Goal: Information Seeking & Learning: Learn about a topic

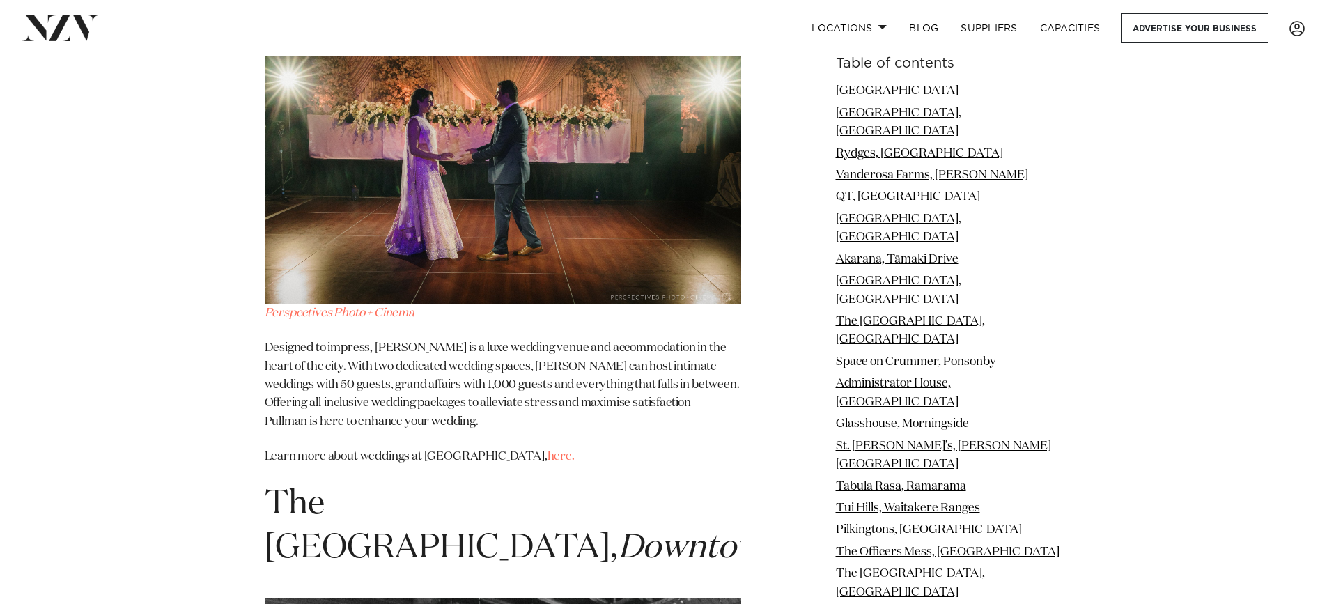
scroll to position [5714, 0]
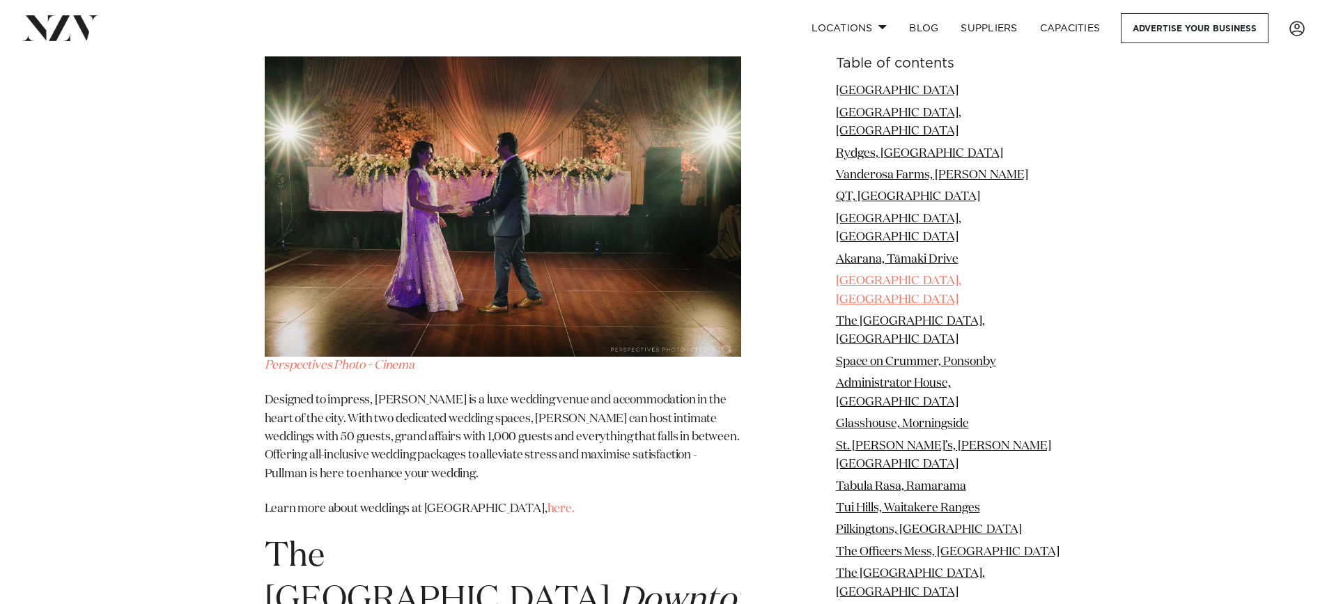
click at [856, 275] on link "[GEOGRAPHIC_DATA], [GEOGRAPHIC_DATA]" at bounding box center [898, 290] width 125 height 30
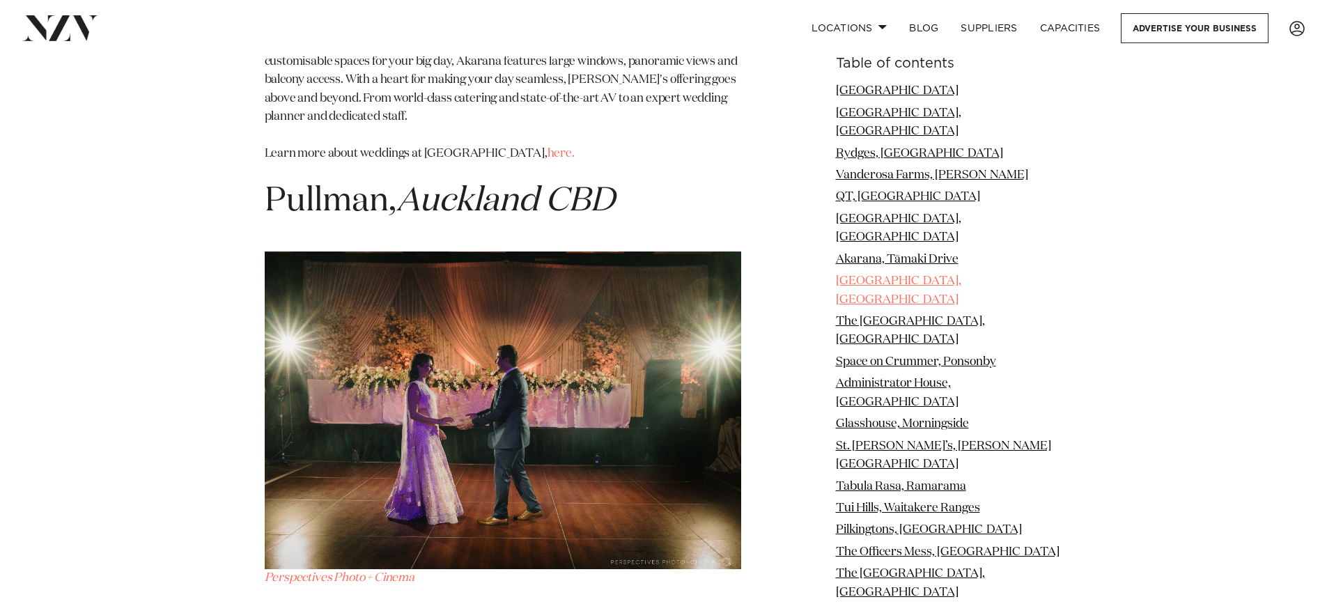
scroll to position [5494, 0]
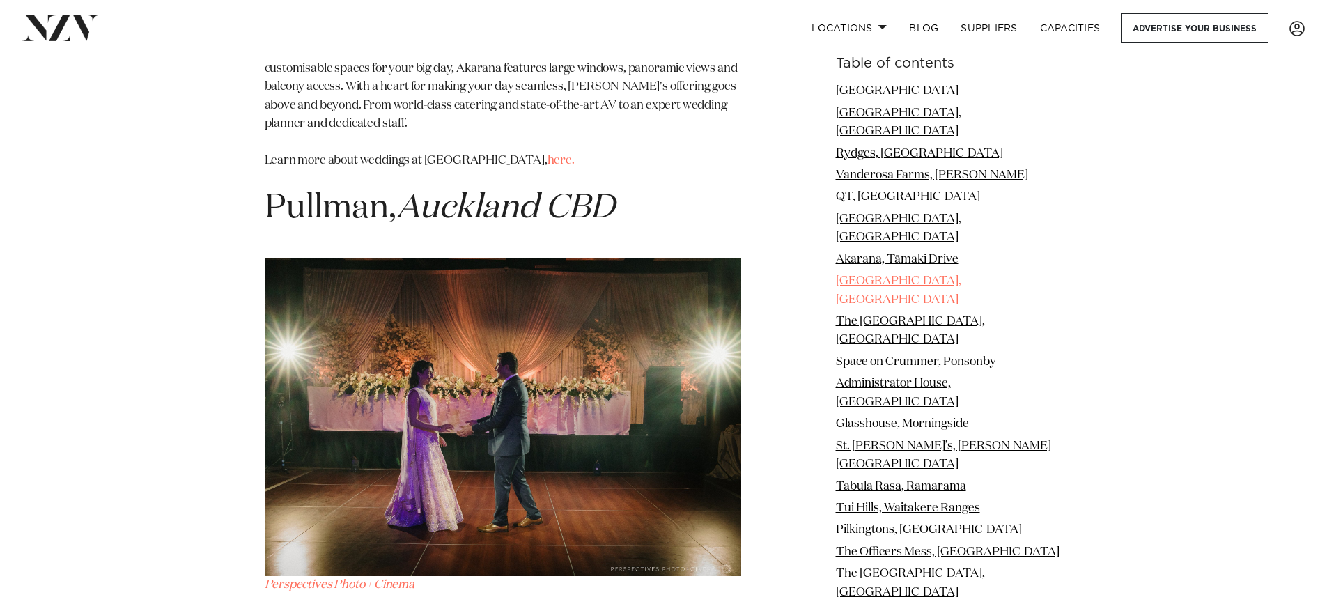
click at [856, 275] on link "Pullman, Auckland CBD" at bounding box center [898, 290] width 125 height 30
click at [913, 275] on link "Pullman, Auckland CBD" at bounding box center [898, 290] width 125 height 30
click at [483, 279] on img at bounding box center [503, 418] width 477 height 318
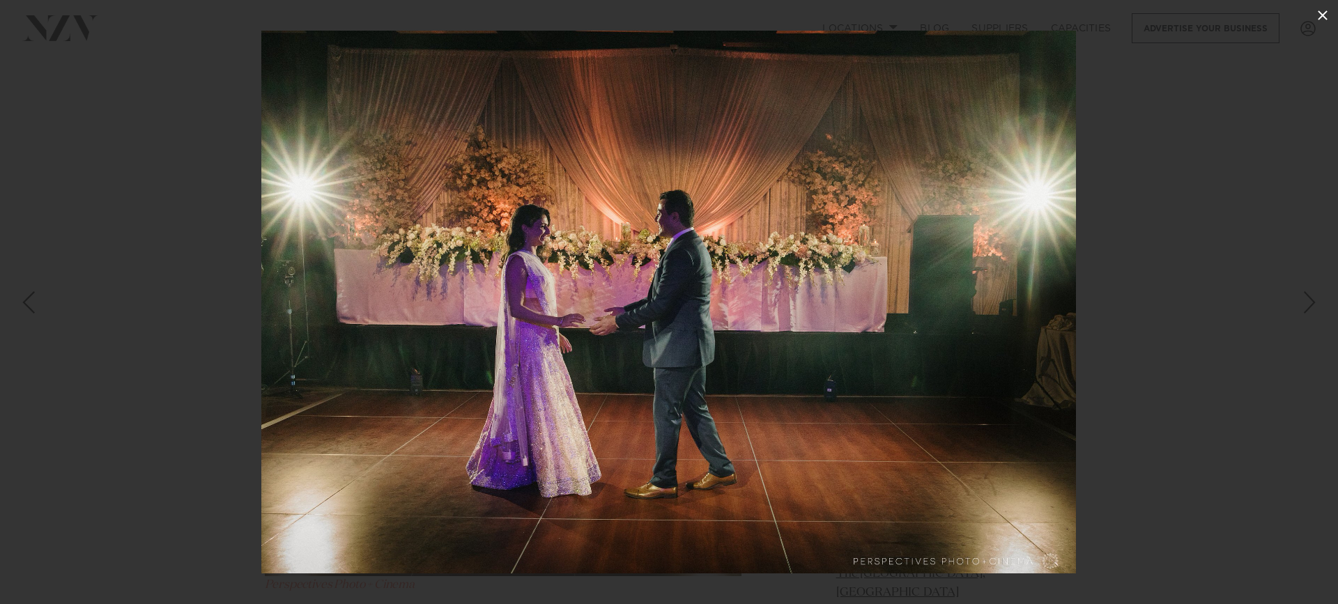
click at [1320, 13] on icon at bounding box center [1323, 15] width 10 height 10
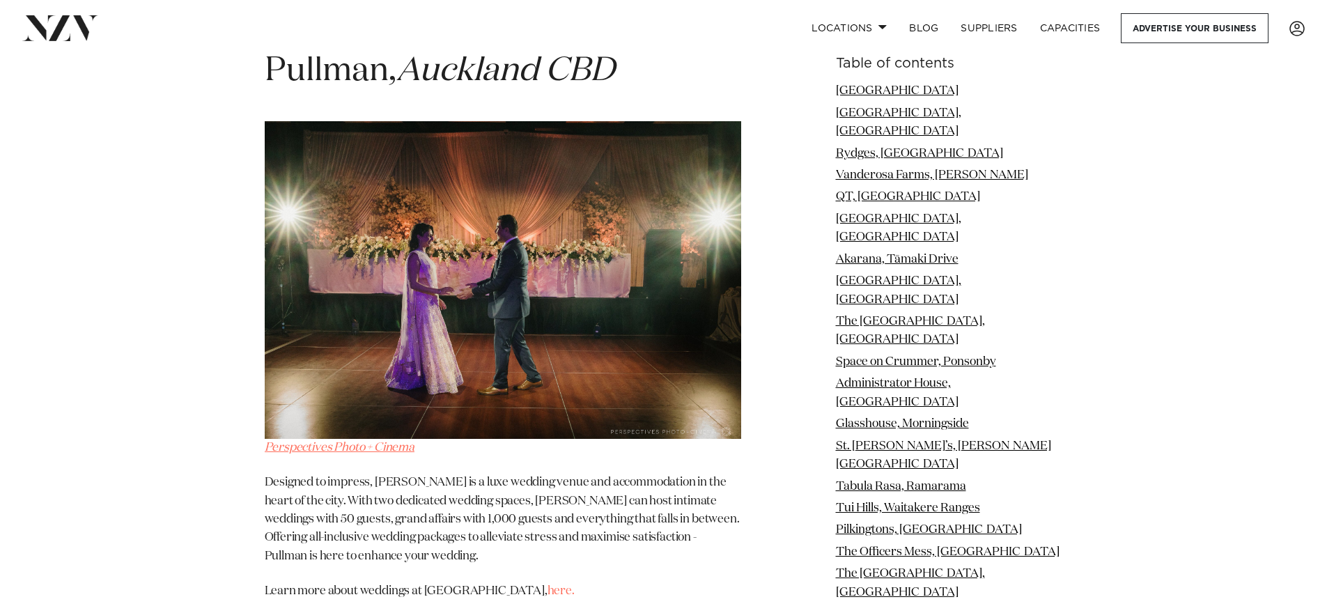
scroll to position [5633, 0]
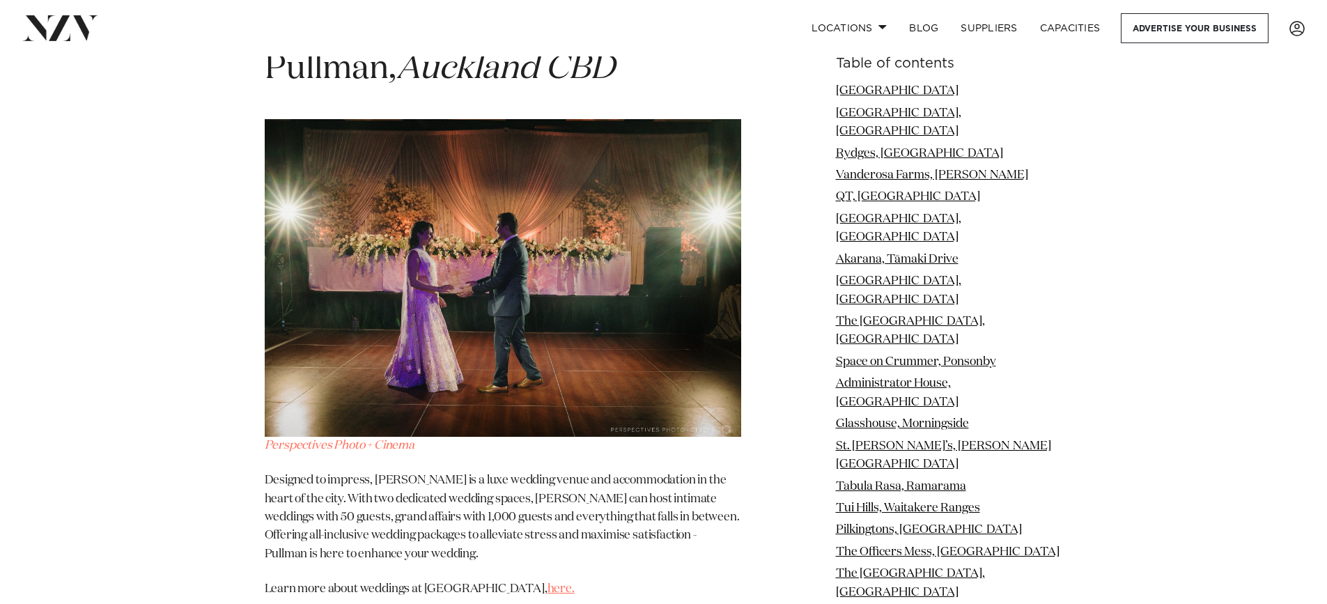
click at [548, 583] on link "here." at bounding box center [561, 589] width 27 height 12
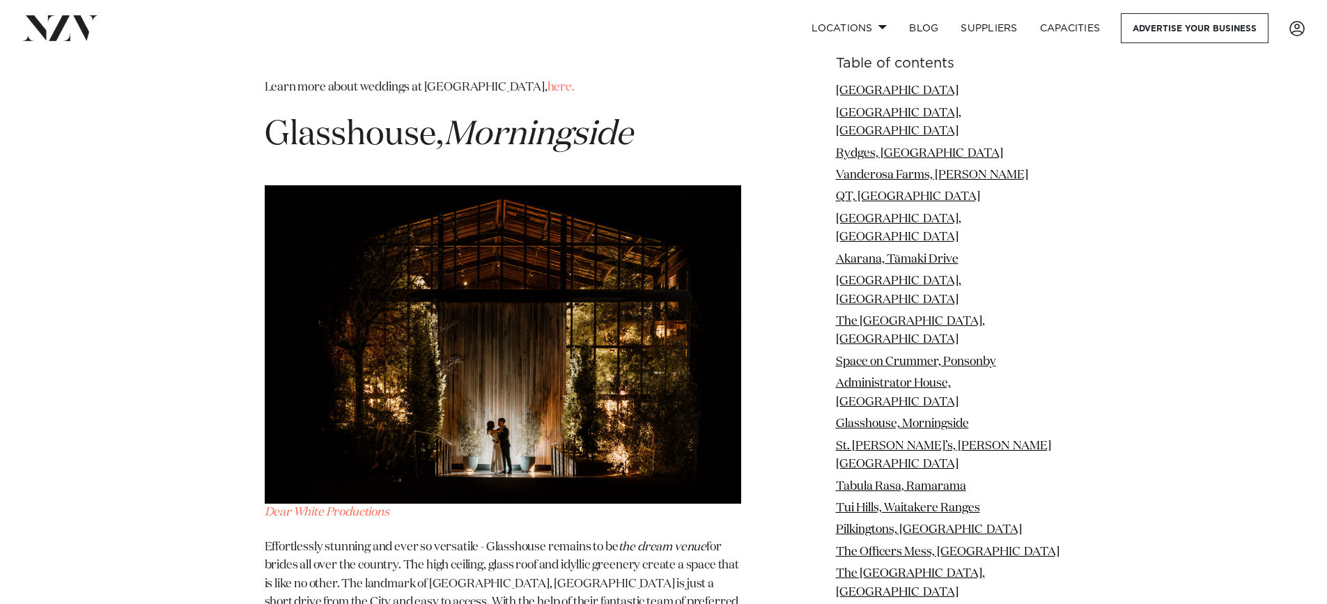
scroll to position [7933, 0]
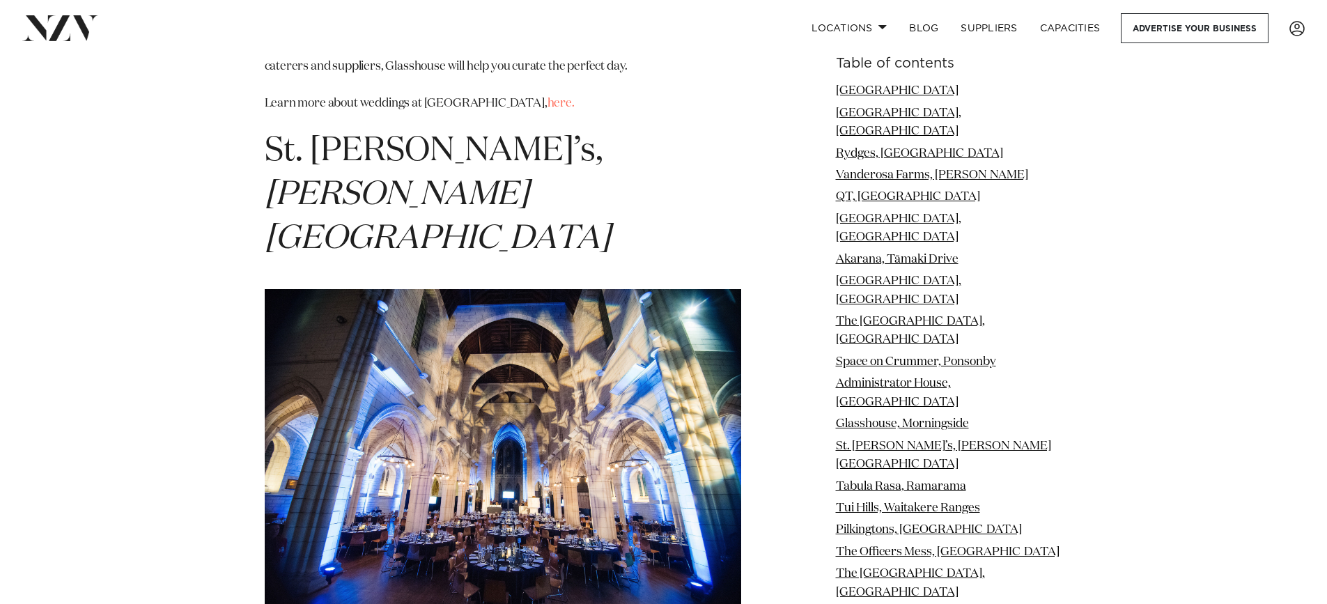
scroll to position [8490, 0]
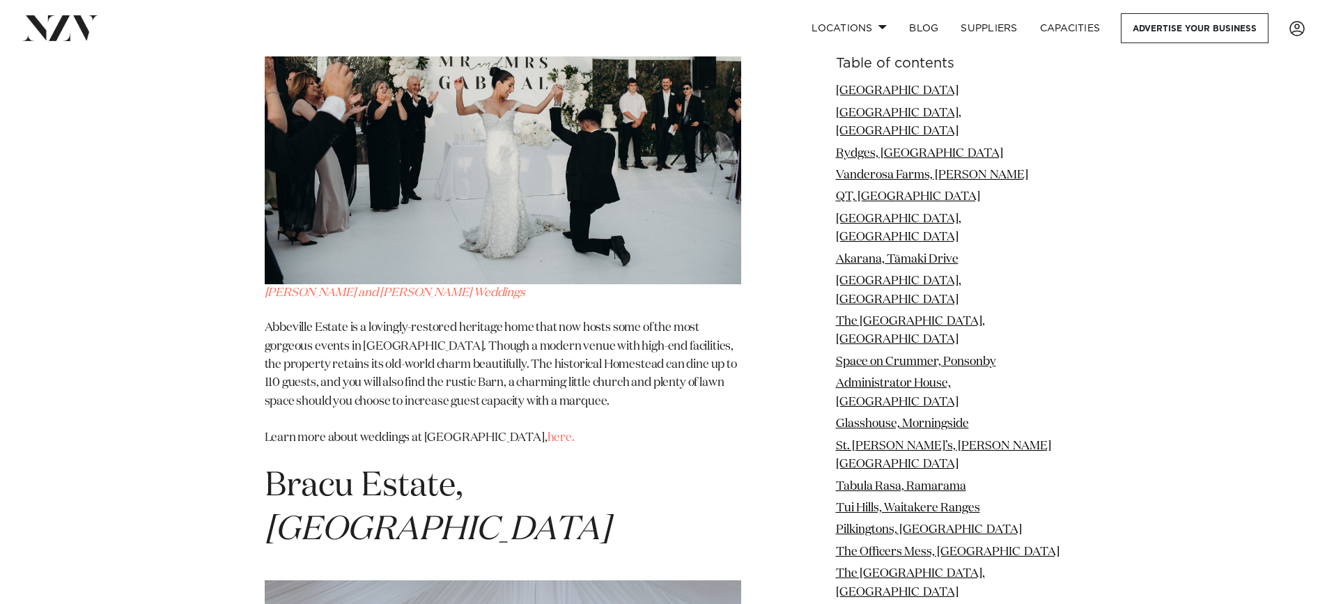
scroll to position [14970, 0]
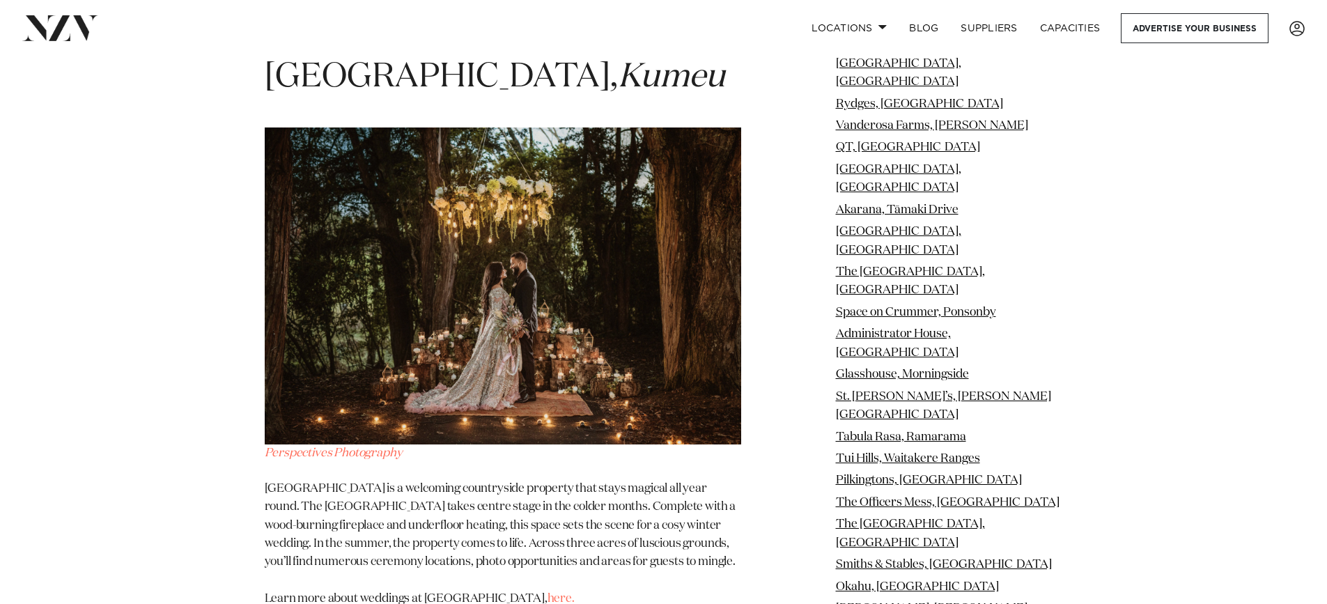
scroll to position [23262, 0]
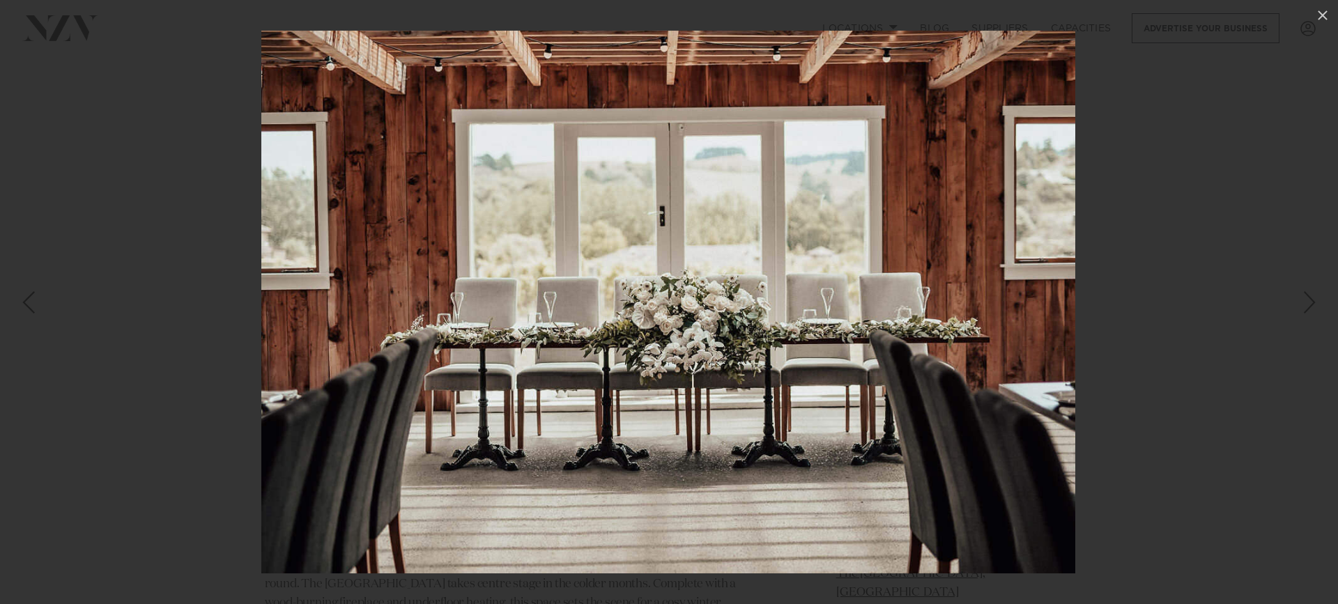
click at [1309, 297] on div "Next slide" at bounding box center [1309, 302] width 19 height 26
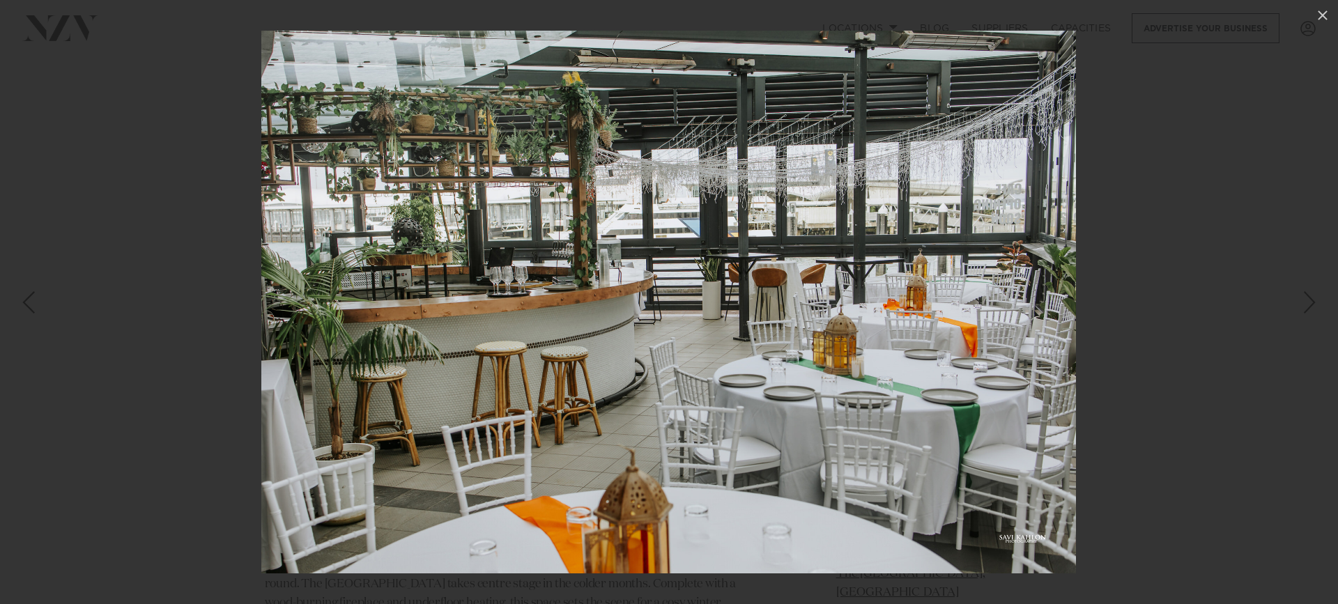
click at [1309, 297] on div "Next slide" at bounding box center [1309, 302] width 19 height 26
click at [1311, 305] on div "Next slide" at bounding box center [1309, 302] width 19 height 26
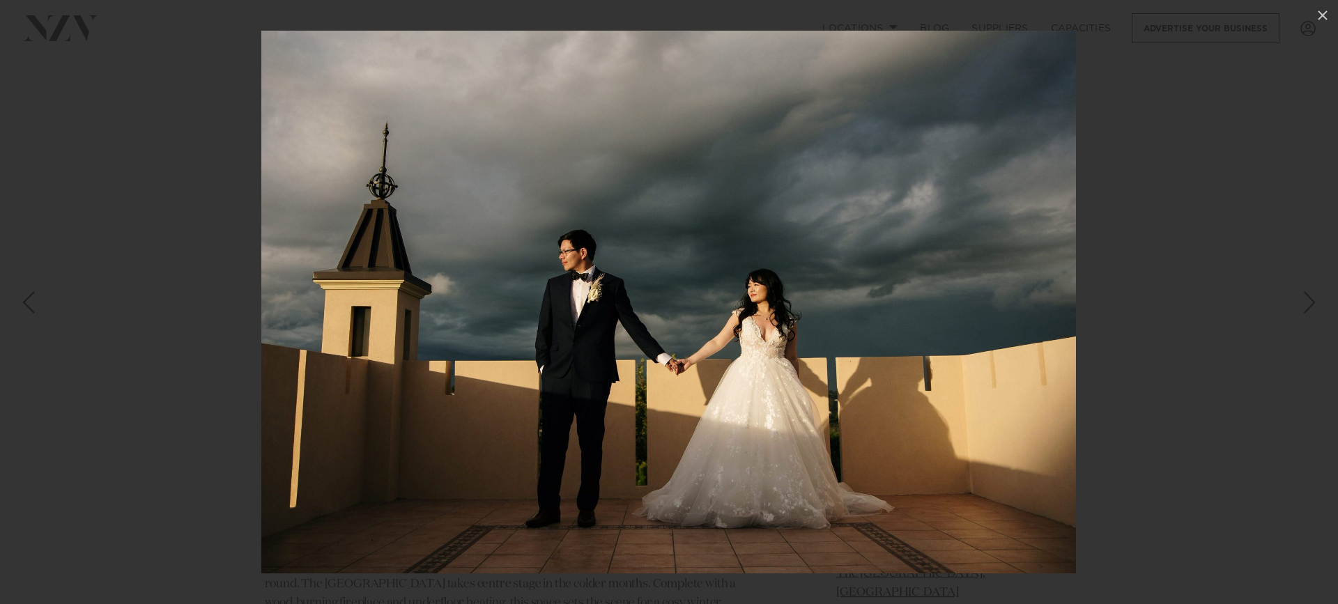
click at [1311, 305] on div "Next slide" at bounding box center [1309, 302] width 19 height 26
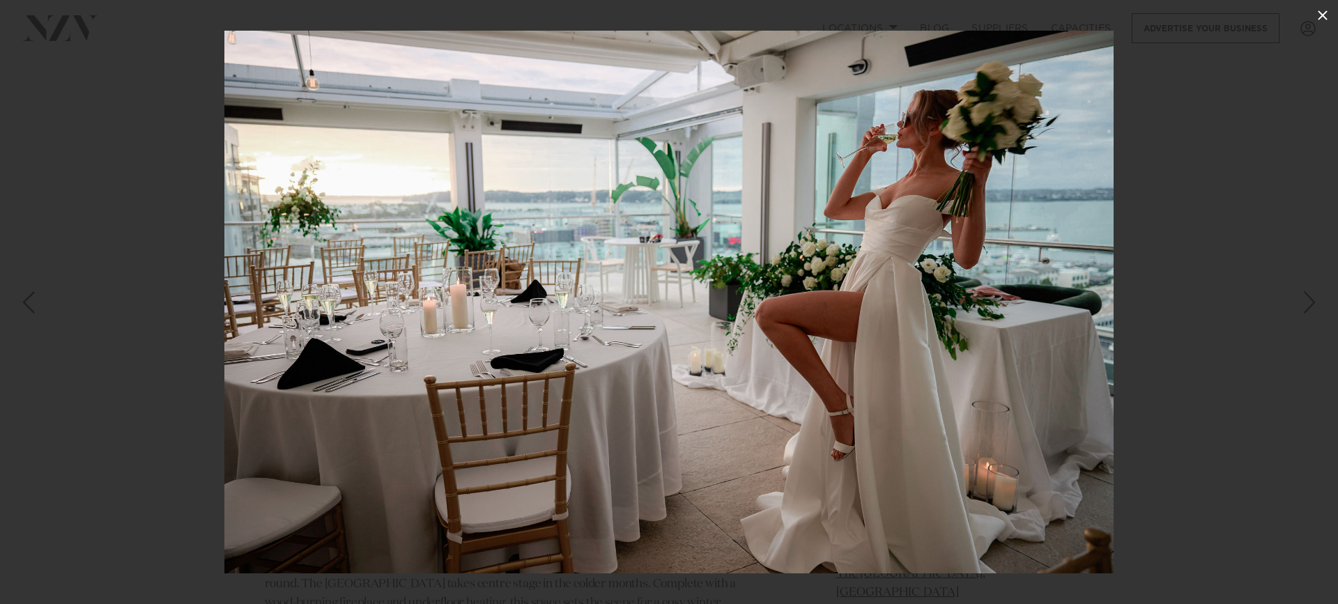
click at [1318, 19] on icon at bounding box center [1323, 15] width 10 height 10
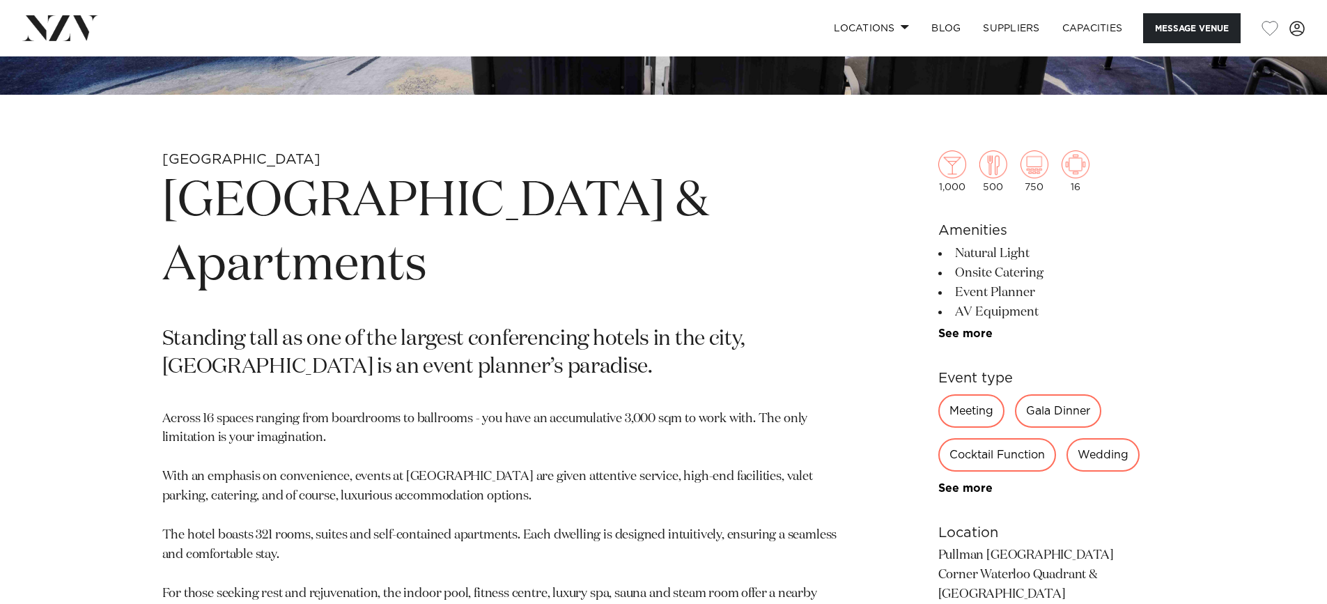
scroll to position [627, 0]
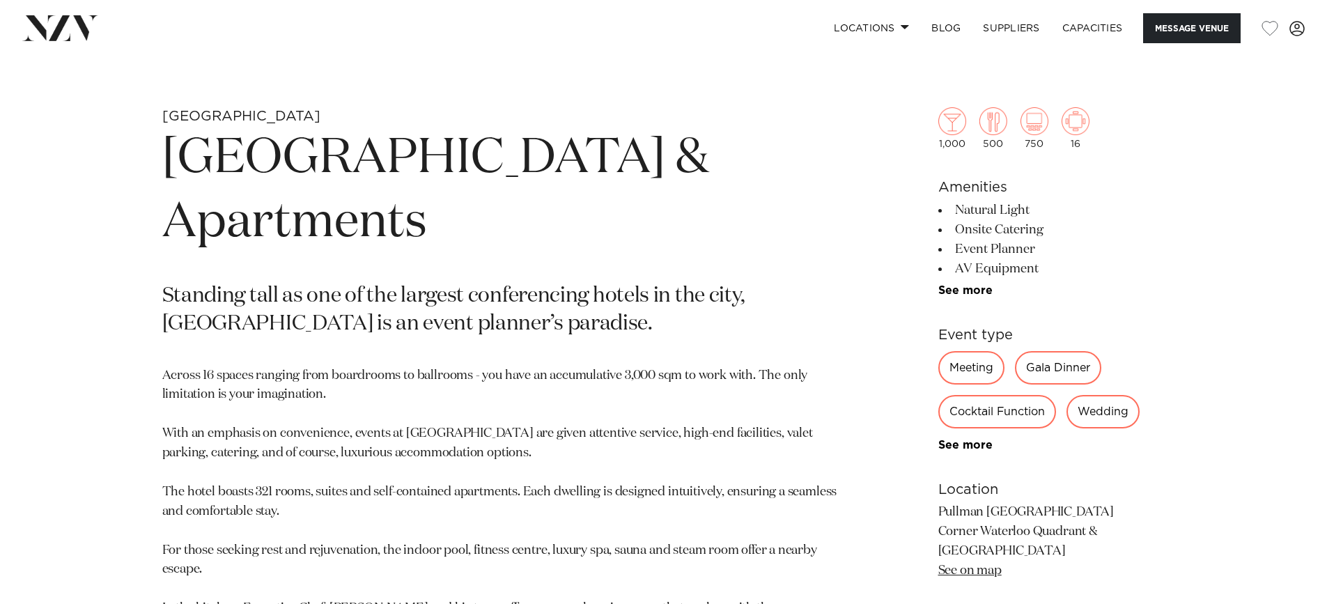
click at [1095, 409] on div "Wedding" at bounding box center [1103, 411] width 73 height 33
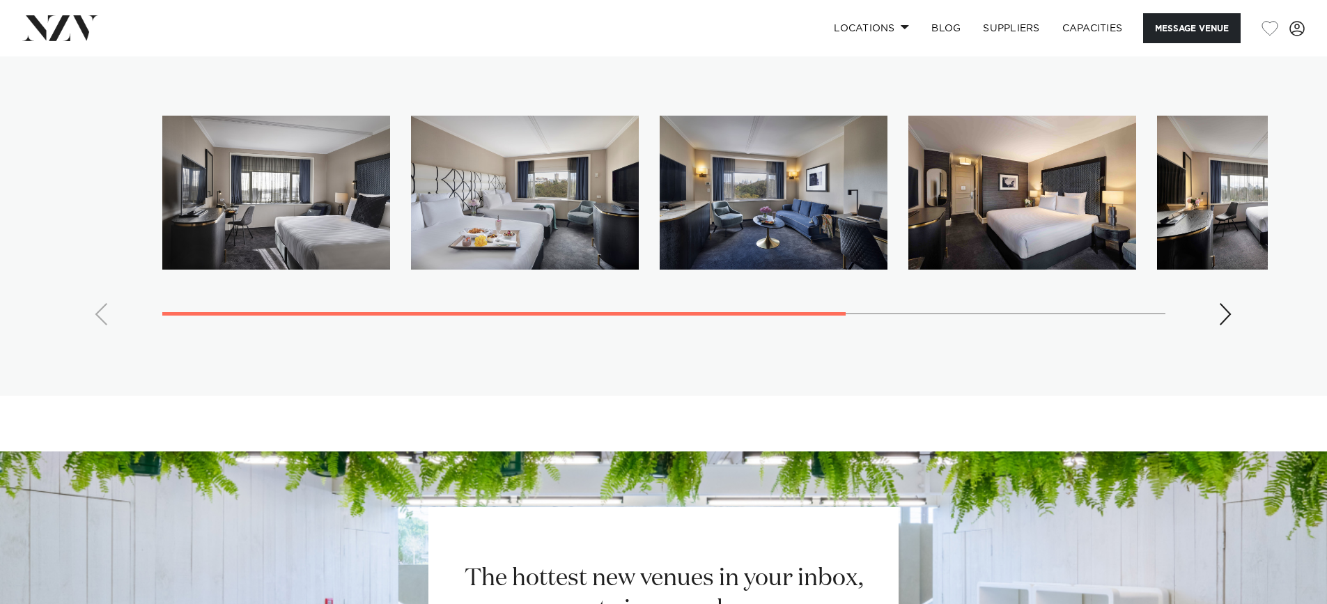
scroll to position [3155, 0]
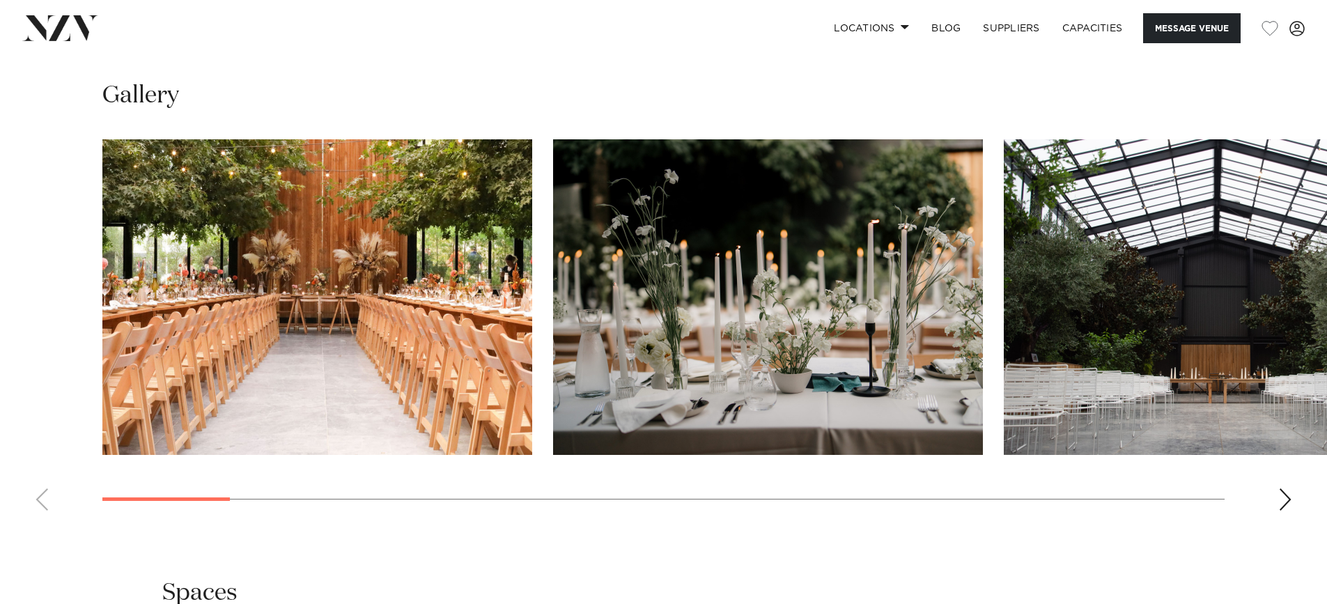
scroll to position [1394, 0]
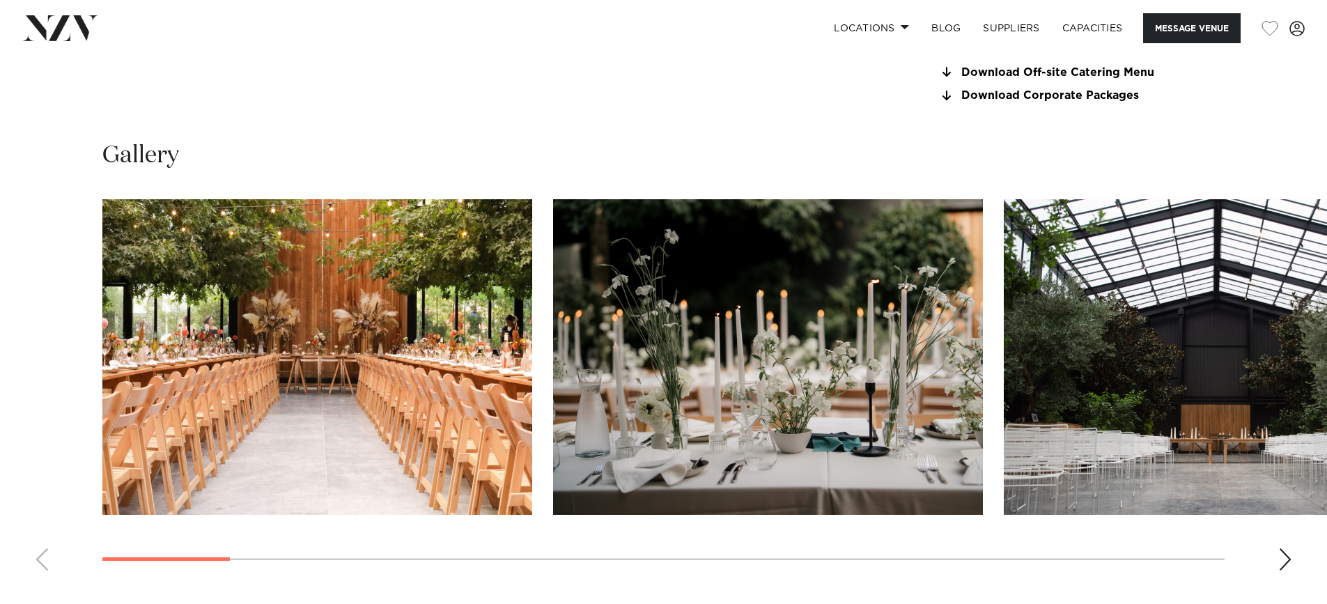
click at [1186, 433] on img "3 / 22" at bounding box center [1219, 357] width 430 height 316
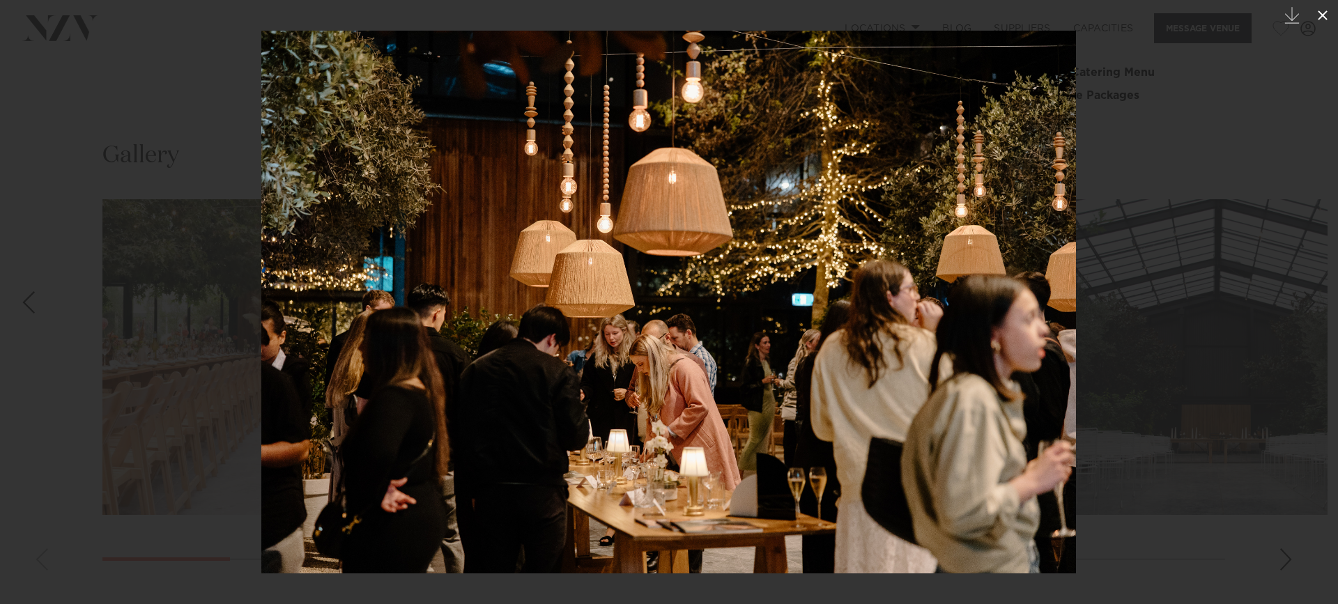
click at [1327, 19] on icon at bounding box center [1322, 15] width 17 height 17
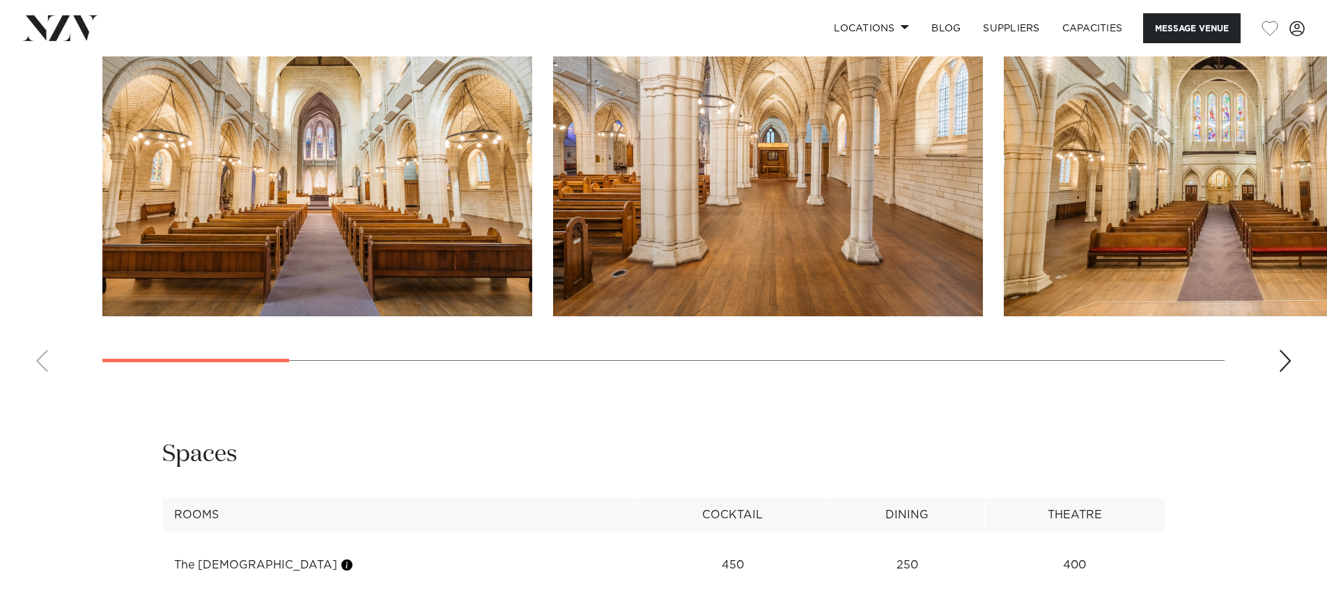
scroll to position [1533, 0]
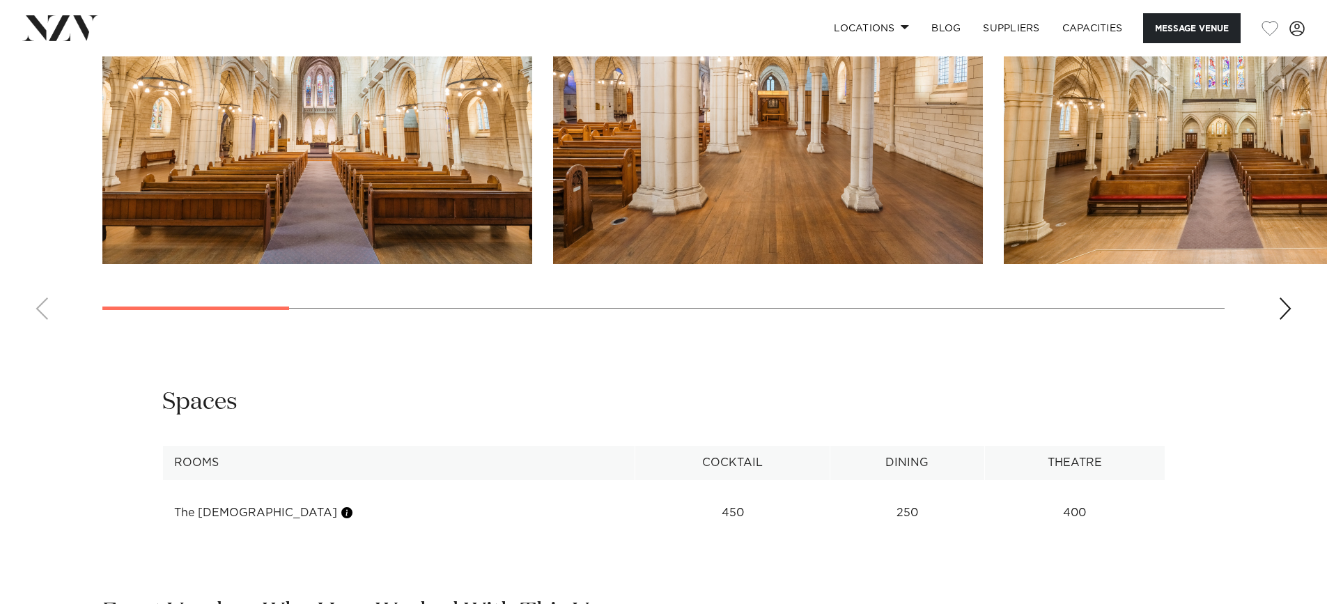
click at [1286, 298] on div "Next slide" at bounding box center [1286, 309] width 14 height 22
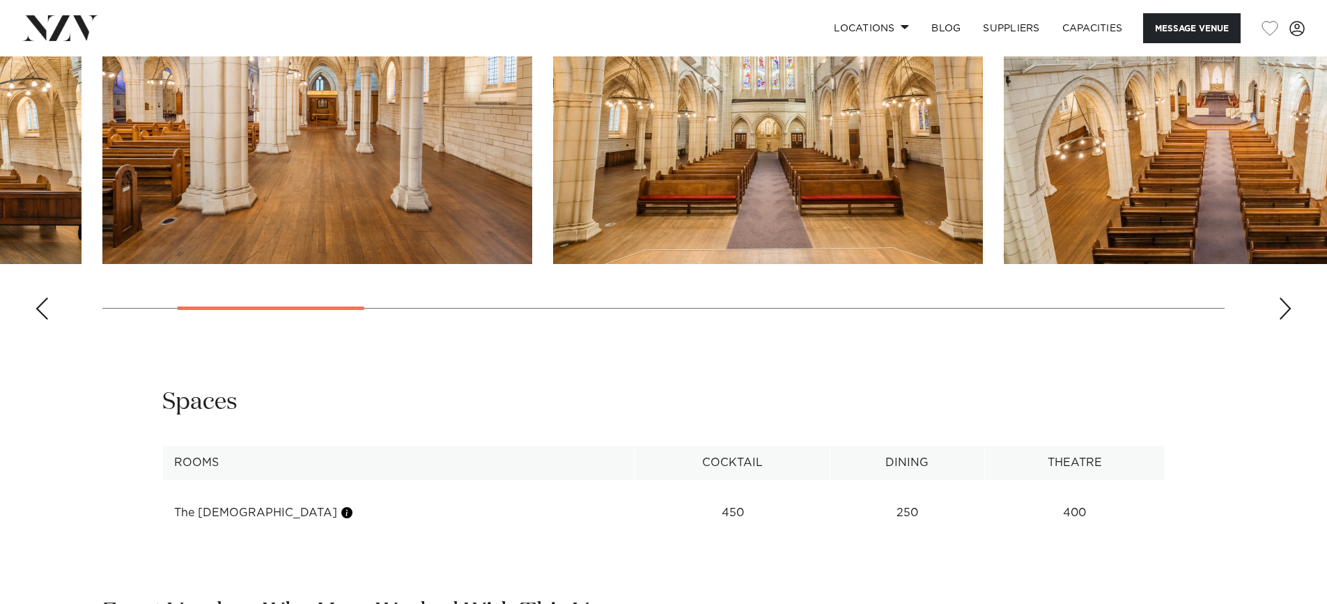
click at [1286, 298] on div "Next slide" at bounding box center [1286, 309] width 14 height 22
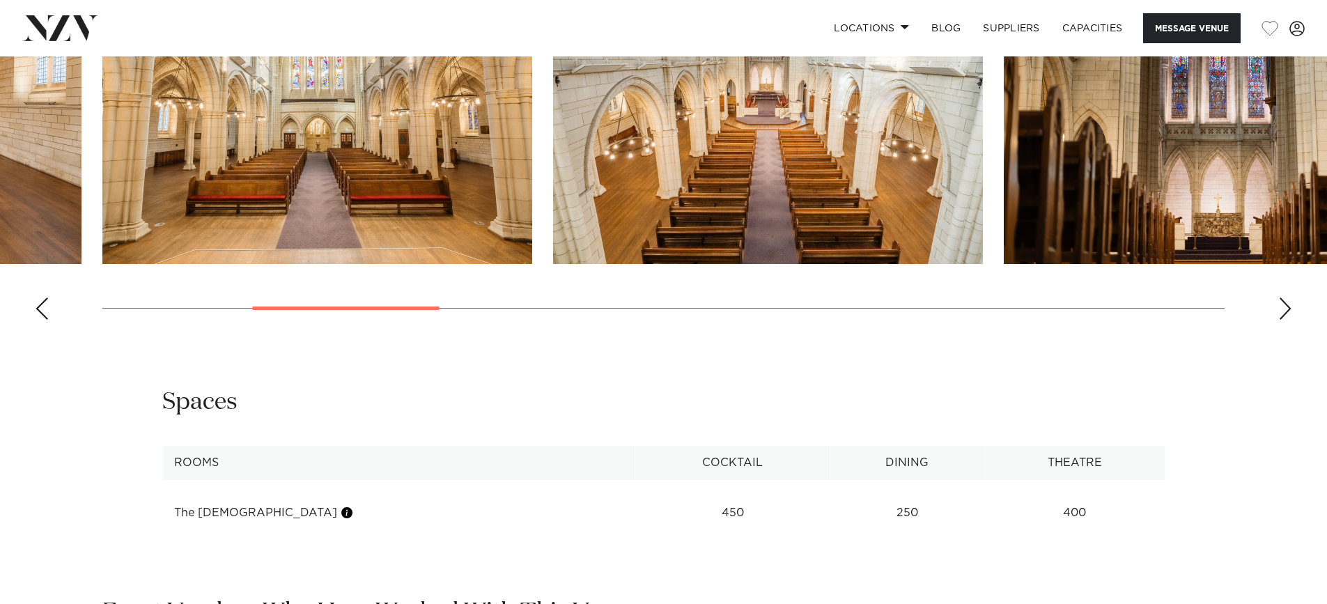
click at [1286, 298] on div "Next slide" at bounding box center [1286, 309] width 14 height 22
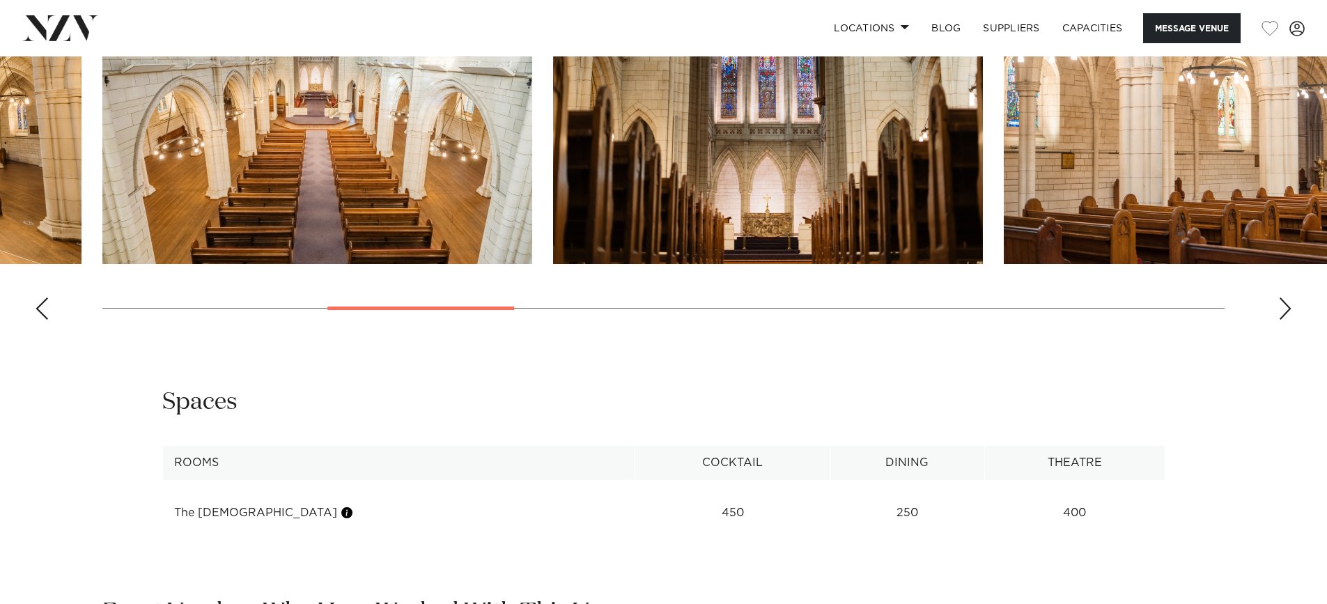
click at [1286, 298] on div "Next slide" at bounding box center [1286, 309] width 14 height 22
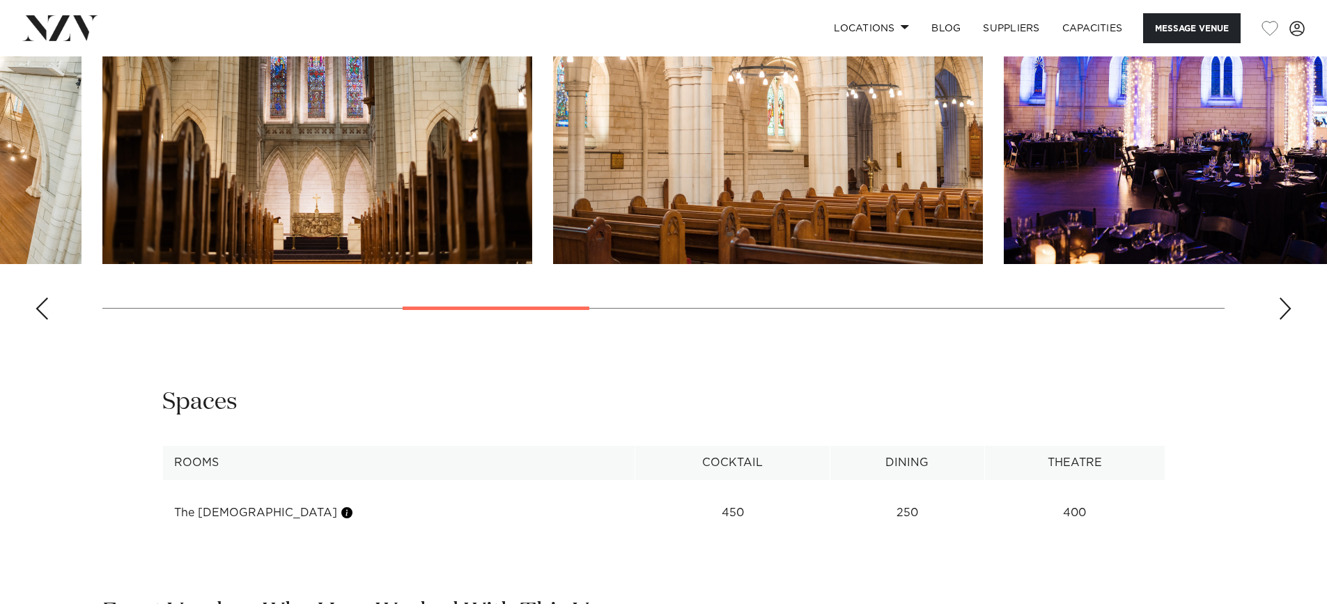
click at [1286, 298] on div "Next slide" at bounding box center [1286, 309] width 14 height 22
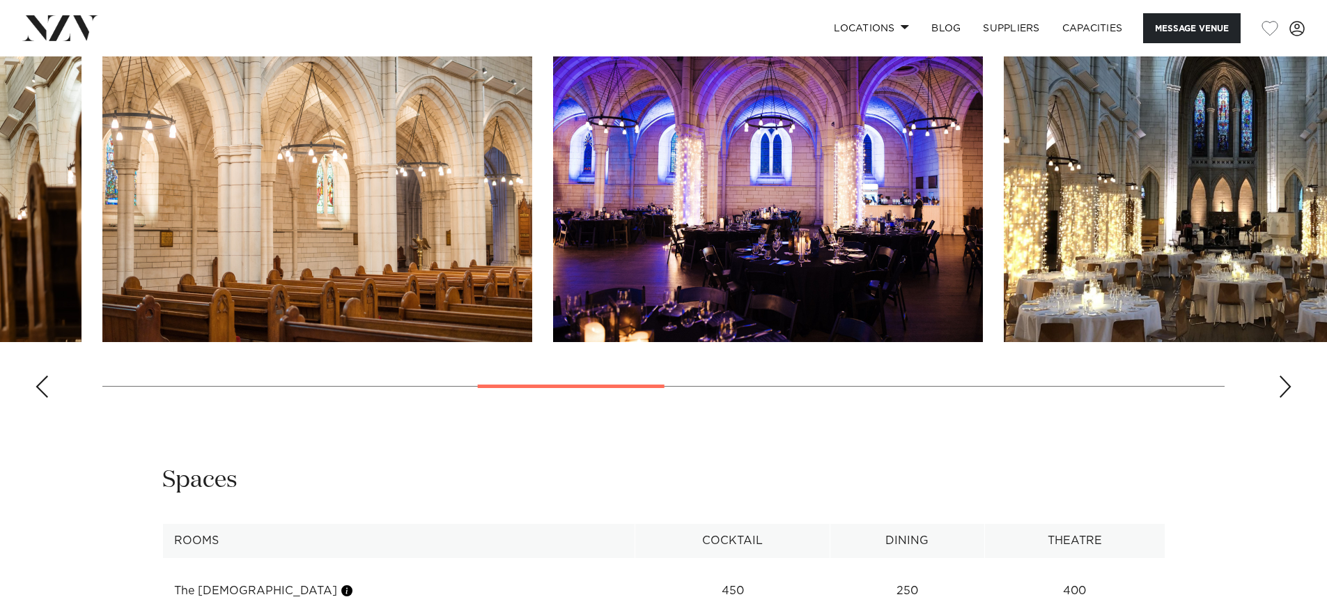
scroll to position [1394, 0]
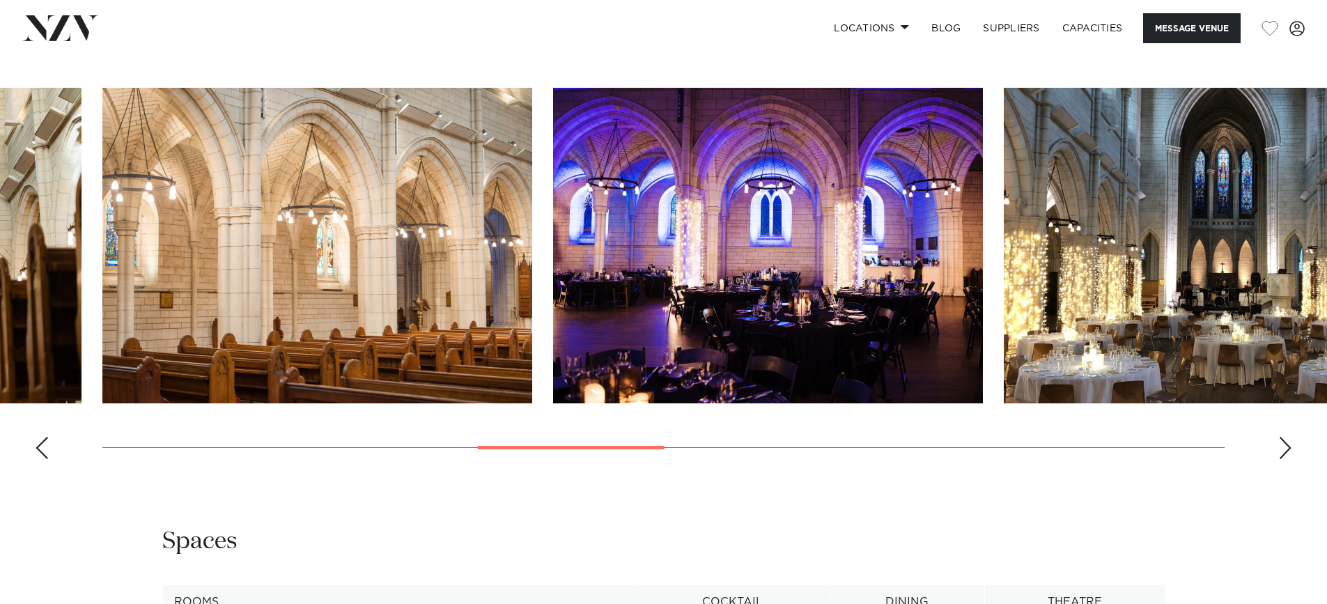
click at [1288, 437] on div "Next slide" at bounding box center [1286, 448] width 14 height 22
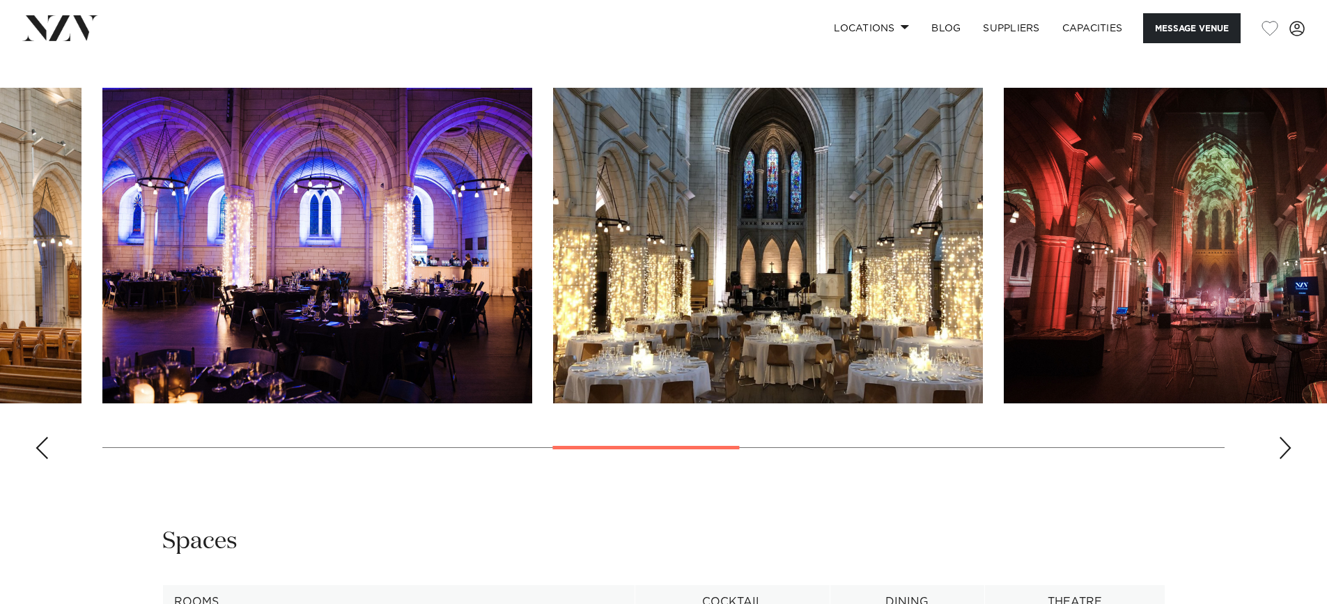
click at [1287, 437] on div "Next slide" at bounding box center [1286, 448] width 14 height 22
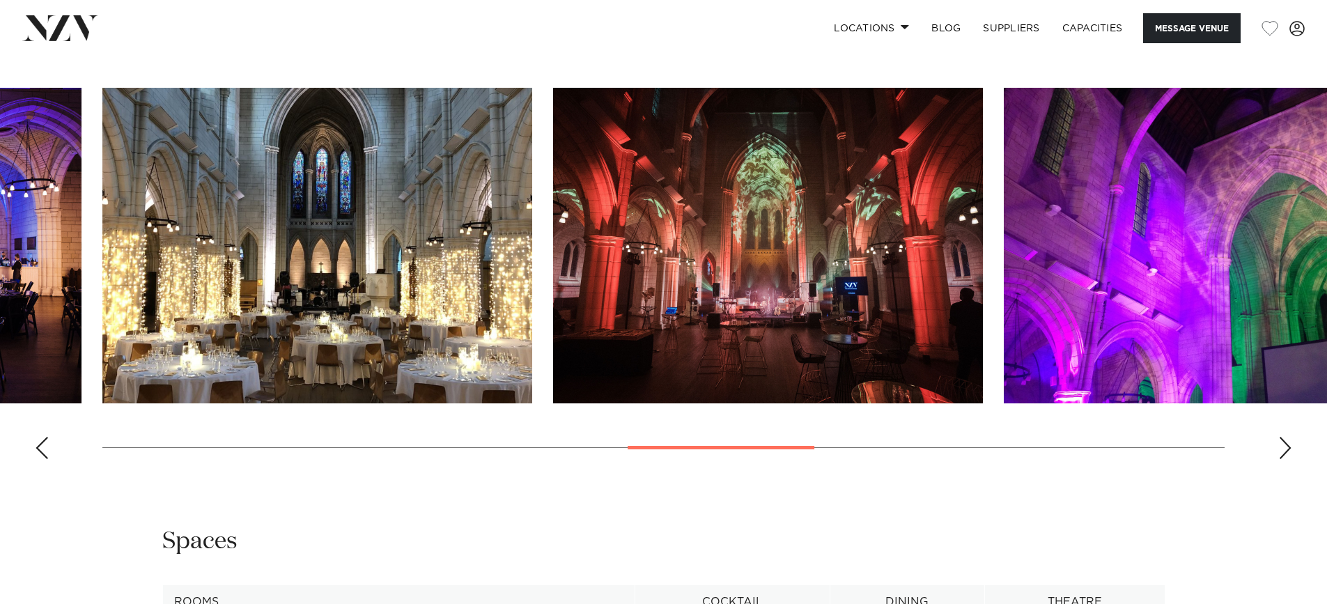
click at [1287, 437] on div "Next slide" at bounding box center [1286, 448] width 14 height 22
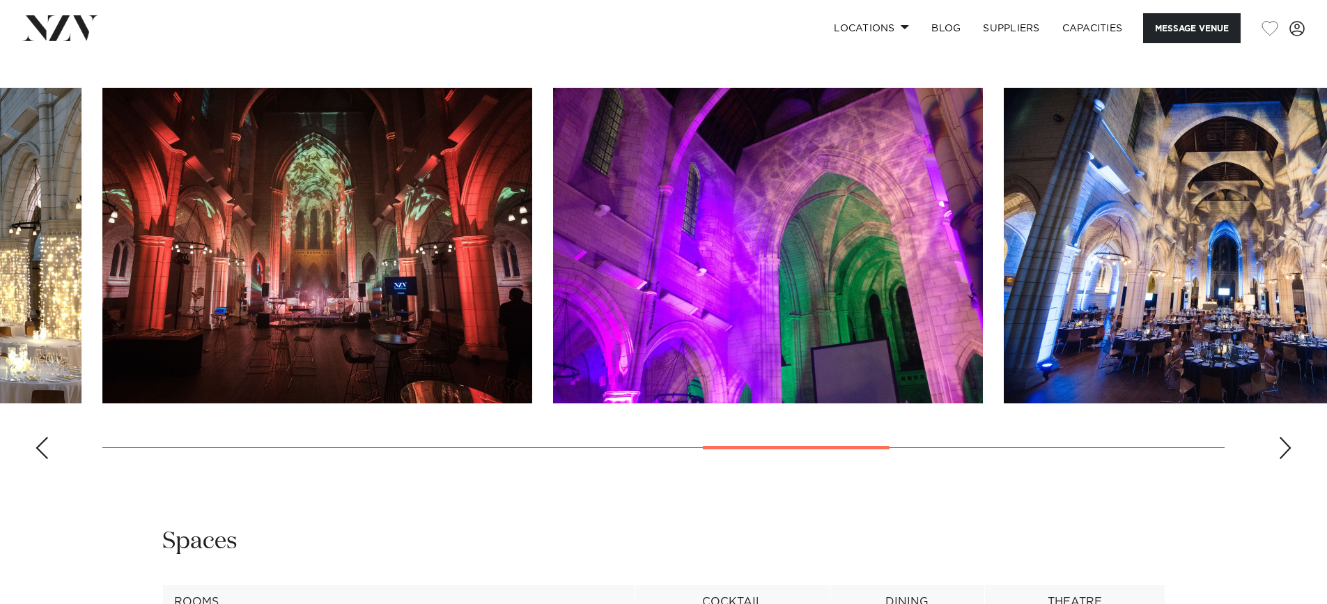
click at [1287, 437] on div "Next slide" at bounding box center [1286, 448] width 14 height 22
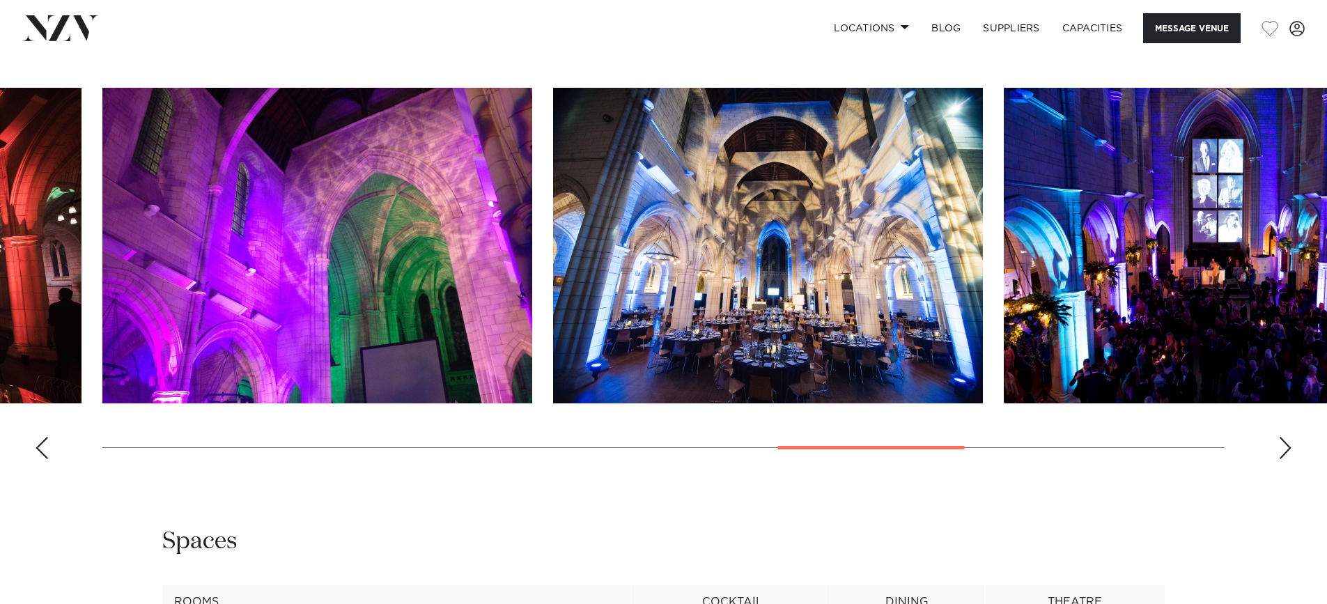
click at [1287, 437] on div "Next slide" at bounding box center [1286, 448] width 14 height 22
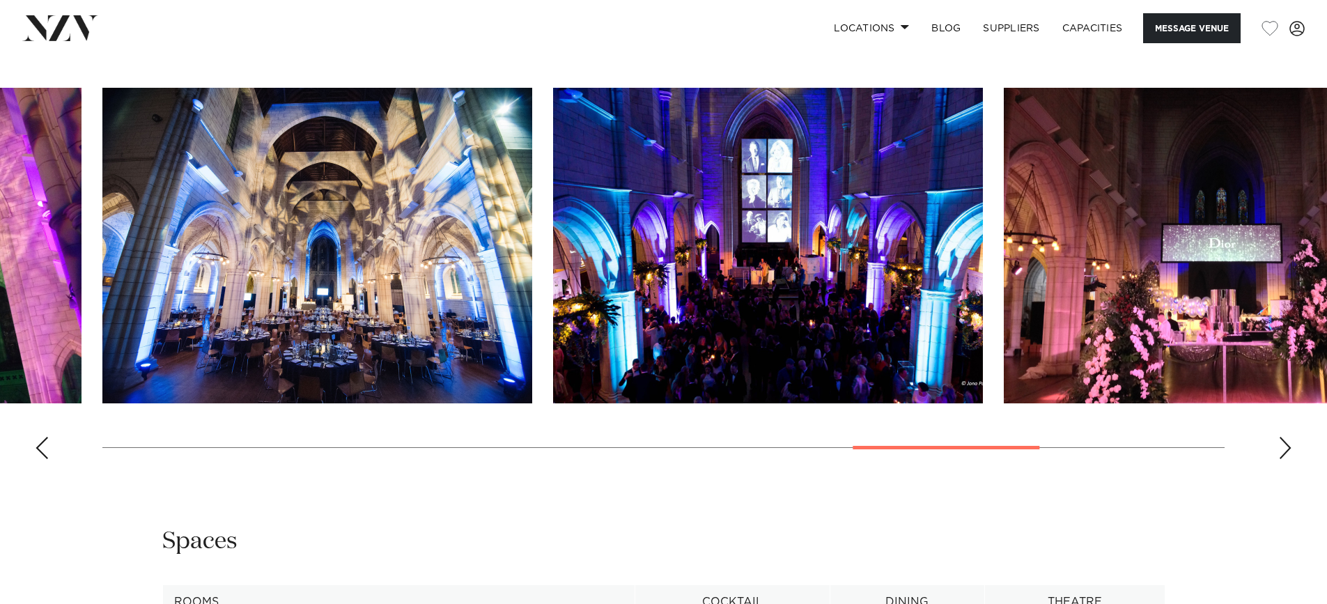
click at [1287, 437] on div "Next slide" at bounding box center [1286, 448] width 14 height 22
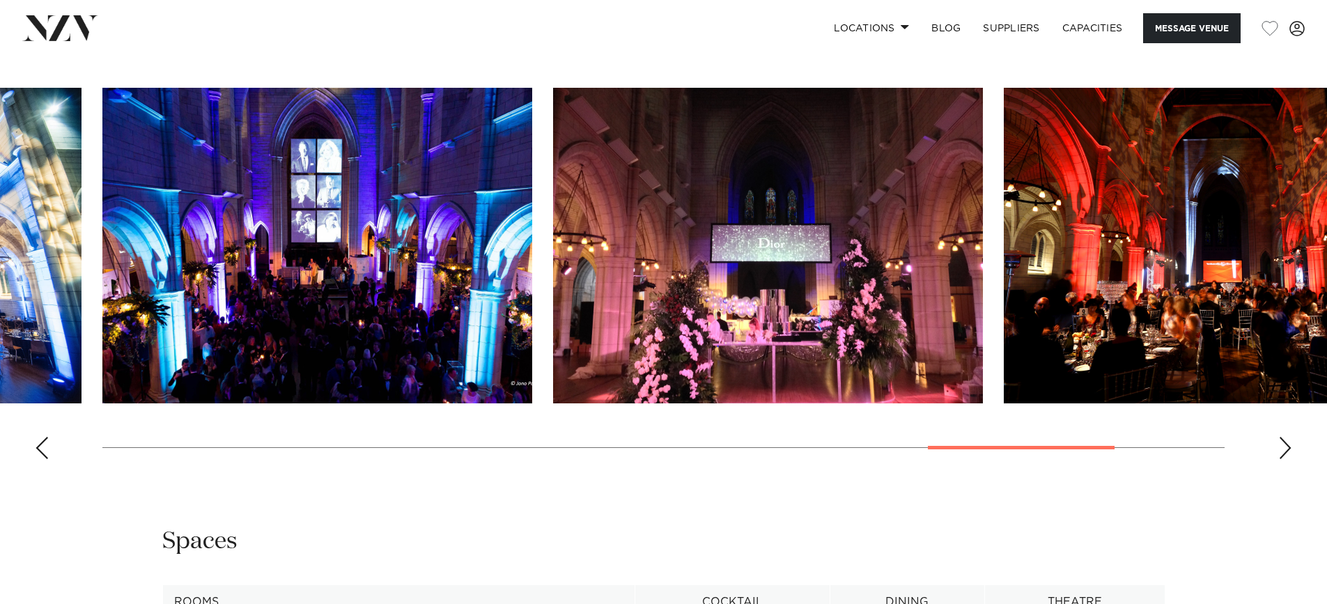
click at [1287, 437] on div "Next slide" at bounding box center [1286, 448] width 14 height 22
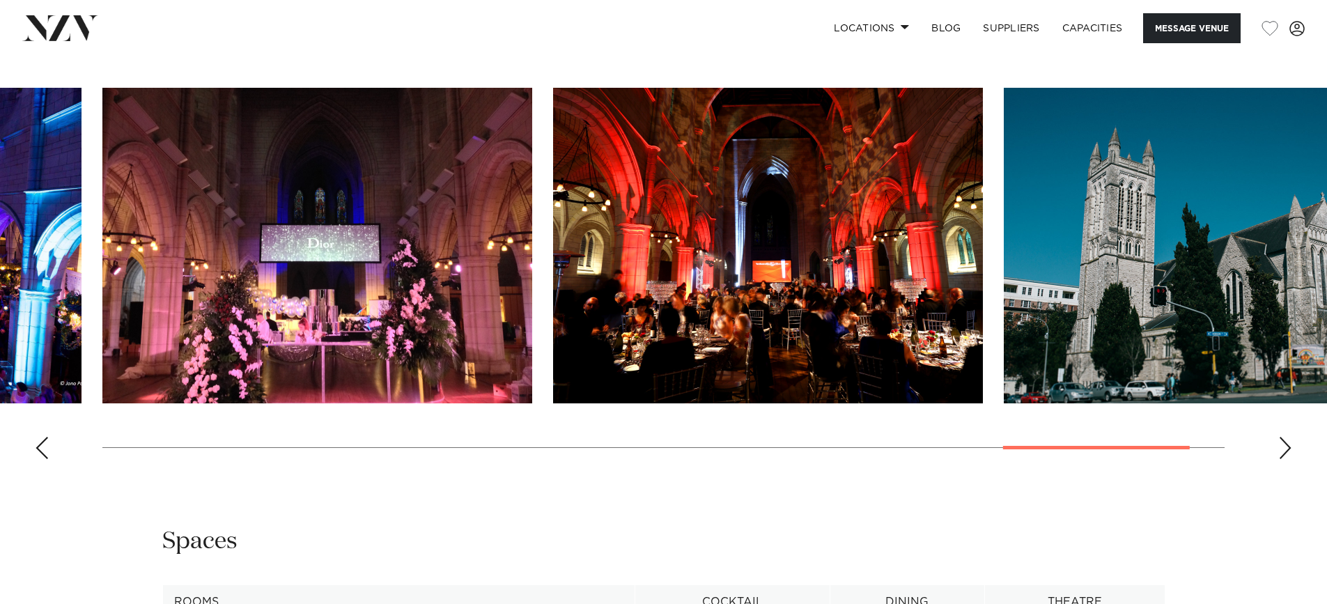
click at [1287, 437] on div "Next slide" at bounding box center [1286, 448] width 14 height 22
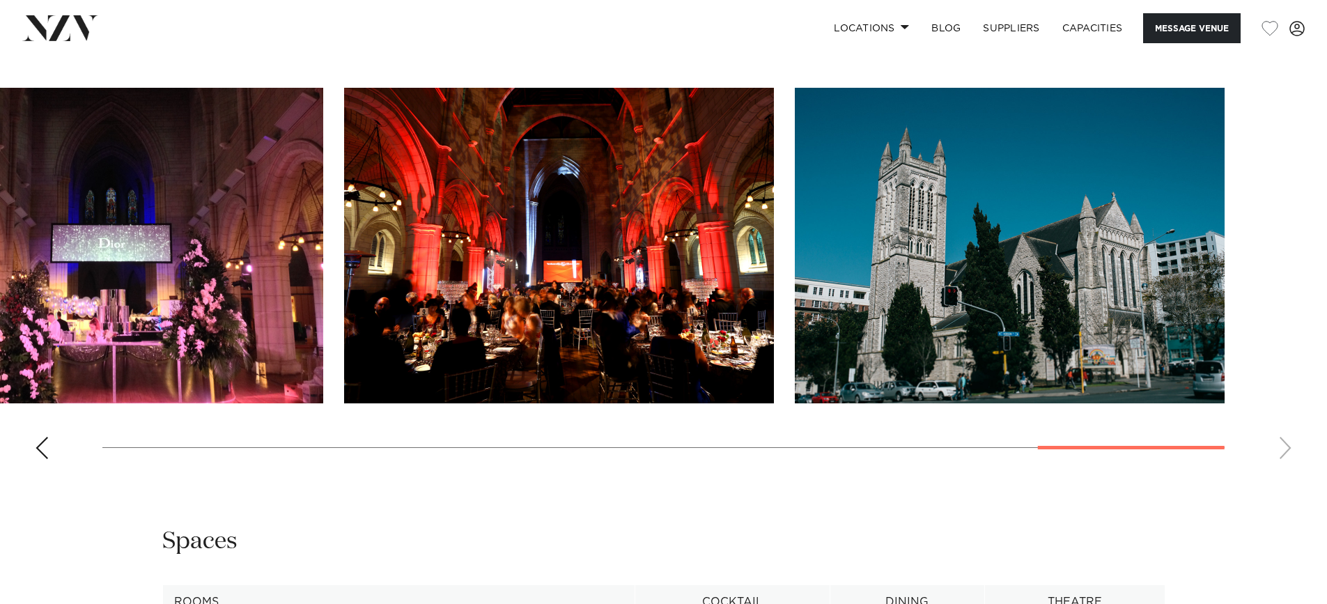
click at [1287, 433] on swiper-container at bounding box center [663, 279] width 1327 height 383
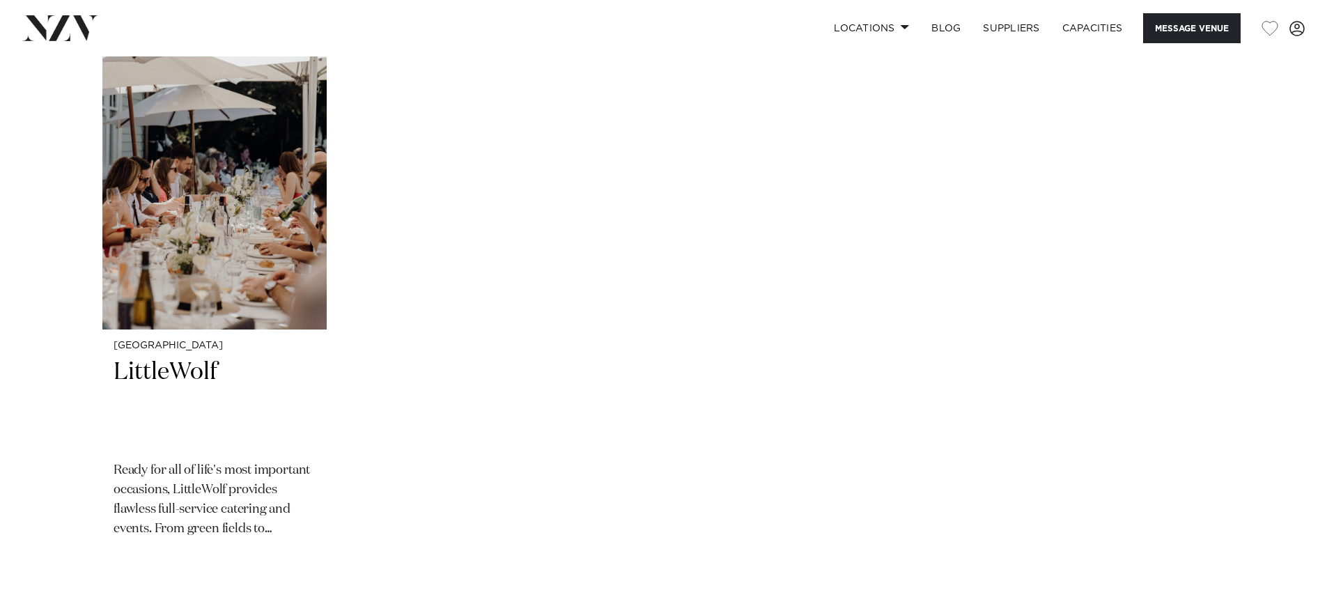
scroll to position [2160, 0]
click at [275, 216] on img "1 / 1" at bounding box center [214, 179] width 224 height 301
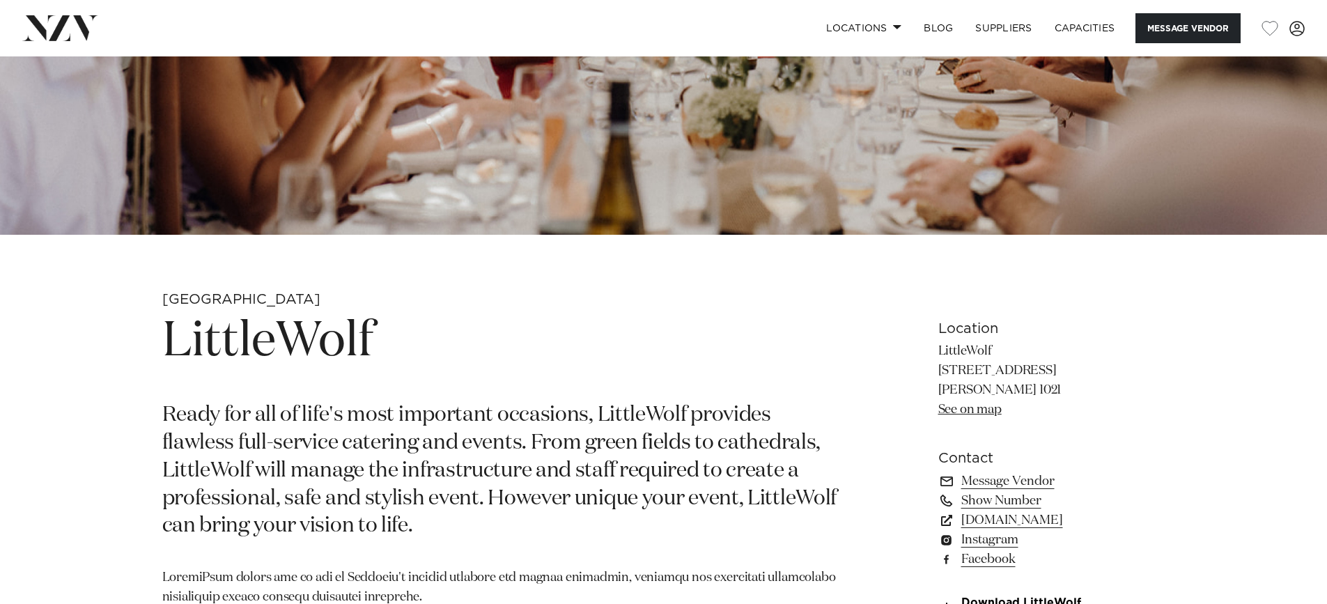
scroll to position [627, 0]
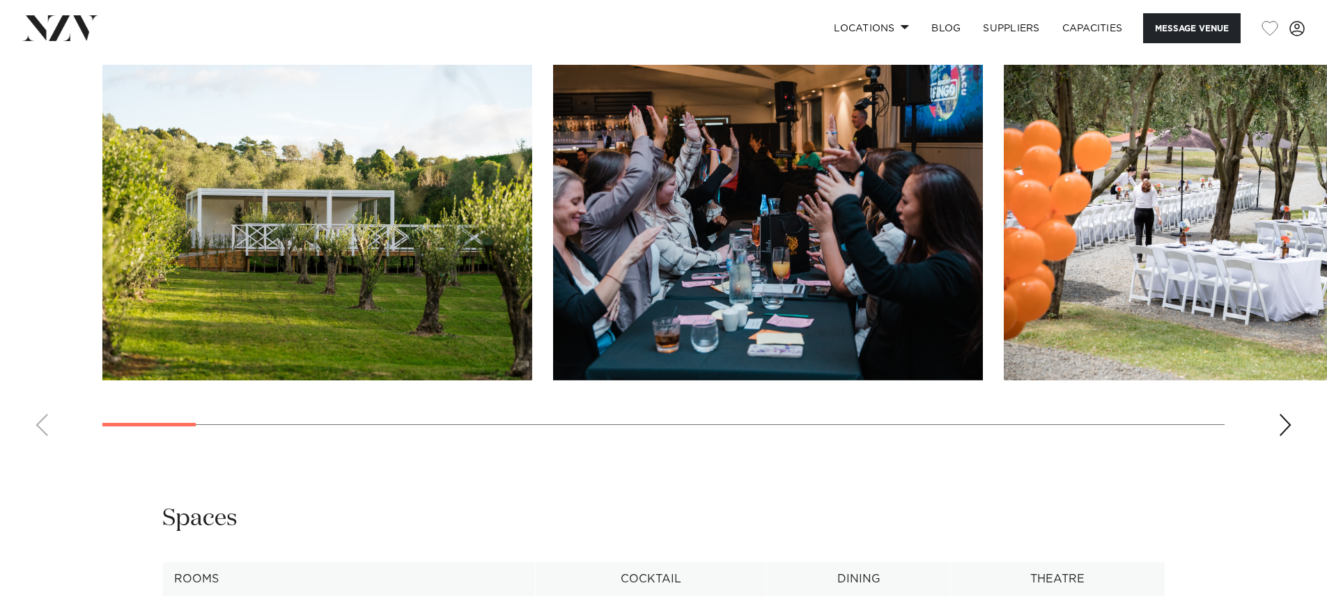
scroll to position [1672, 0]
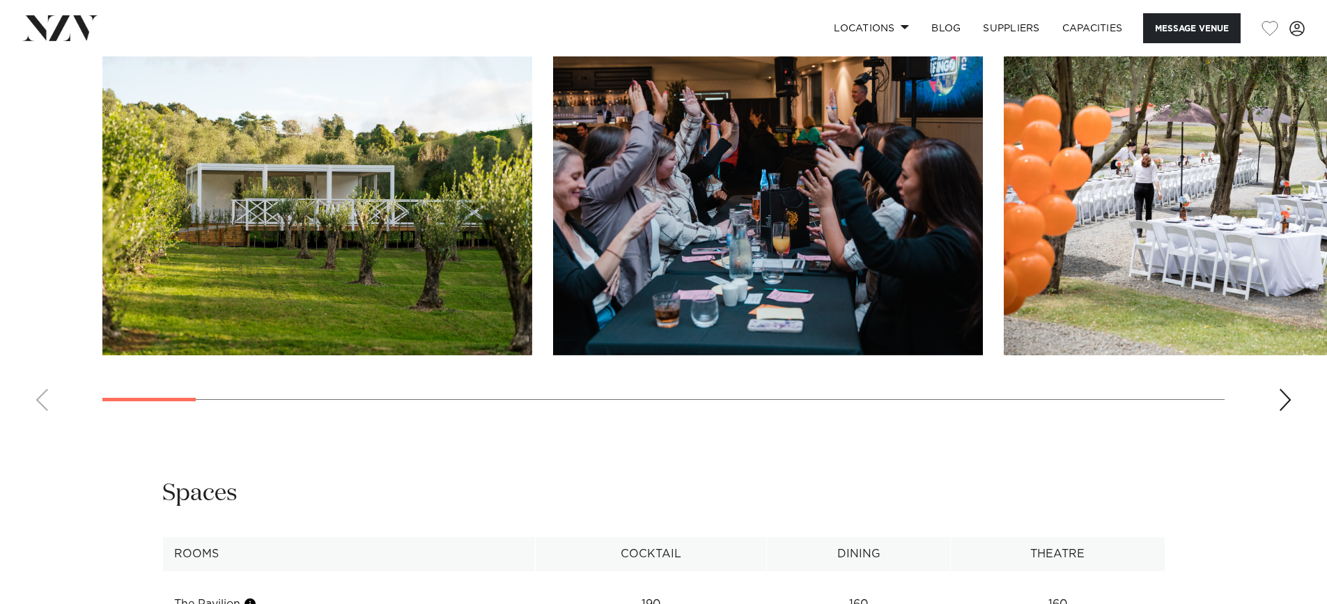
click at [1289, 404] on div "Next slide" at bounding box center [1286, 400] width 14 height 22
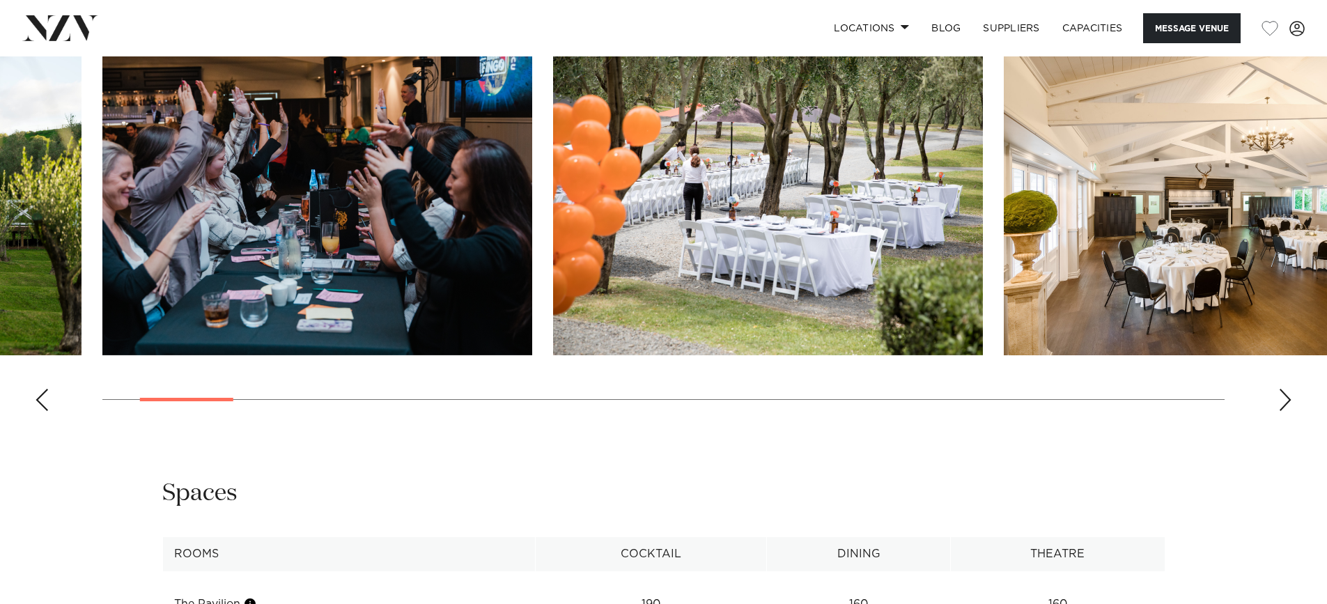
click at [1289, 404] on div "Next slide" at bounding box center [1286, 400] width 14 height 22
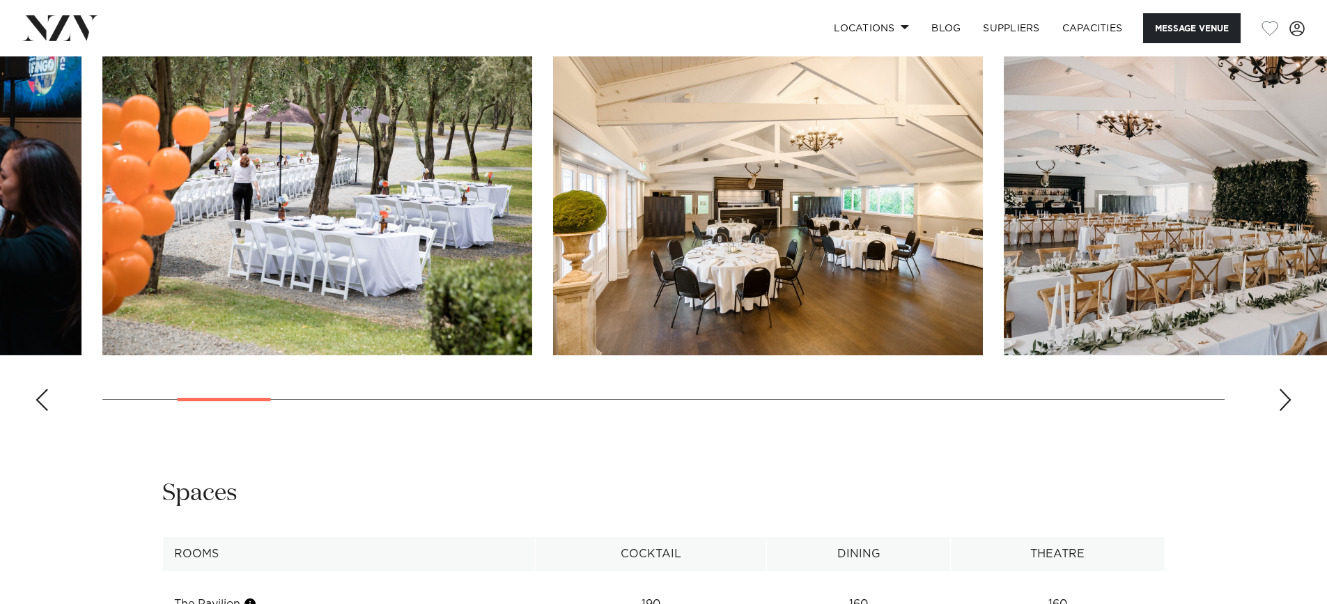
click at [1289, 404] on div "Next slide" at bounding box center [1286, 400] width 14 height 22
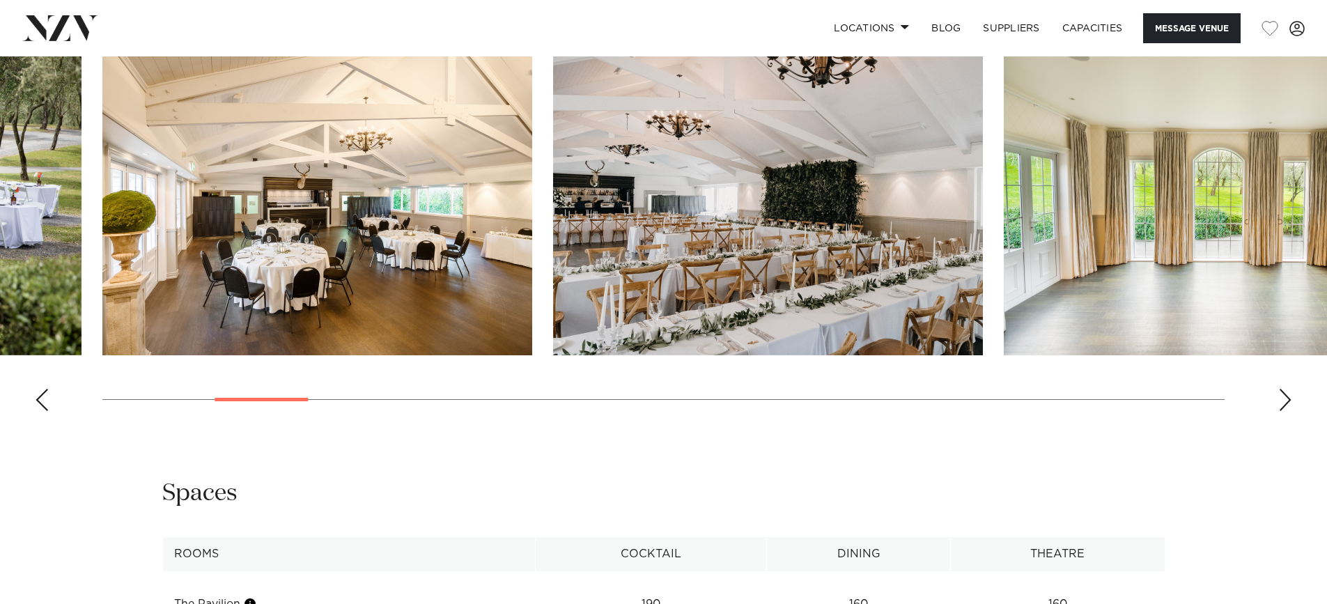
click at [1289, 404] on div "Next slide" at bounding box center [1286, 400] width 14 height 22
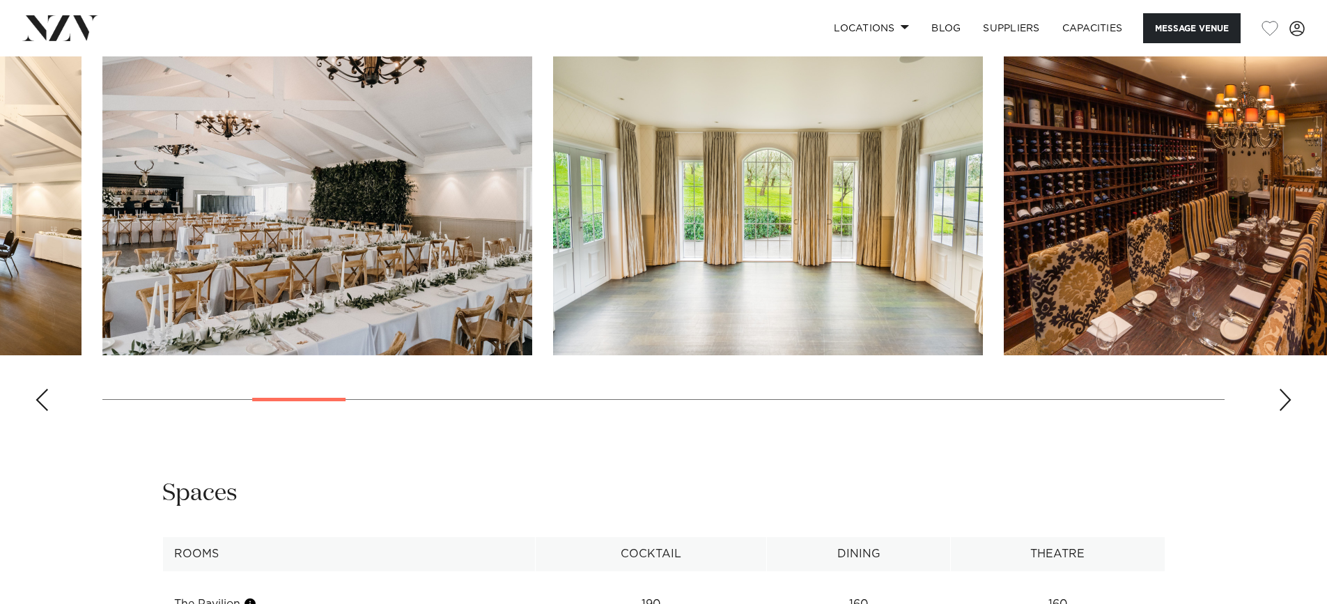
click at [1289, 404] on div "Next slide" at bounding box center [1286, 400] width 14 height 22
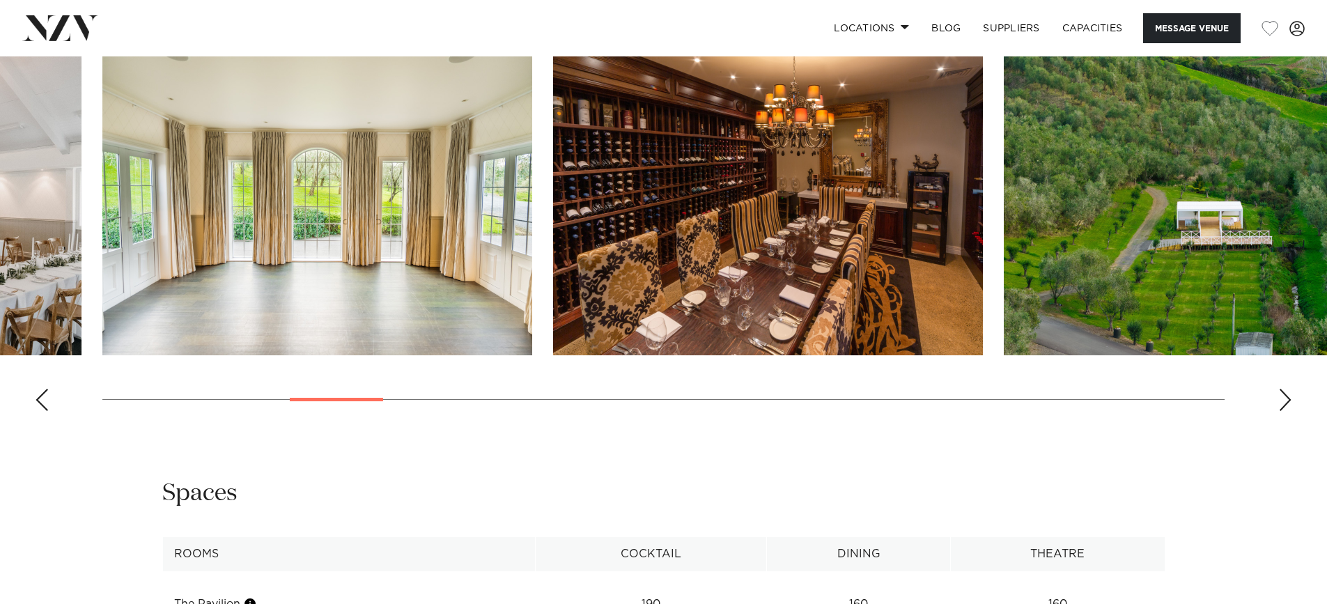
click at [1289, 404] on div "Next slide" at bounding box center [1286, 400] width 14 height 22
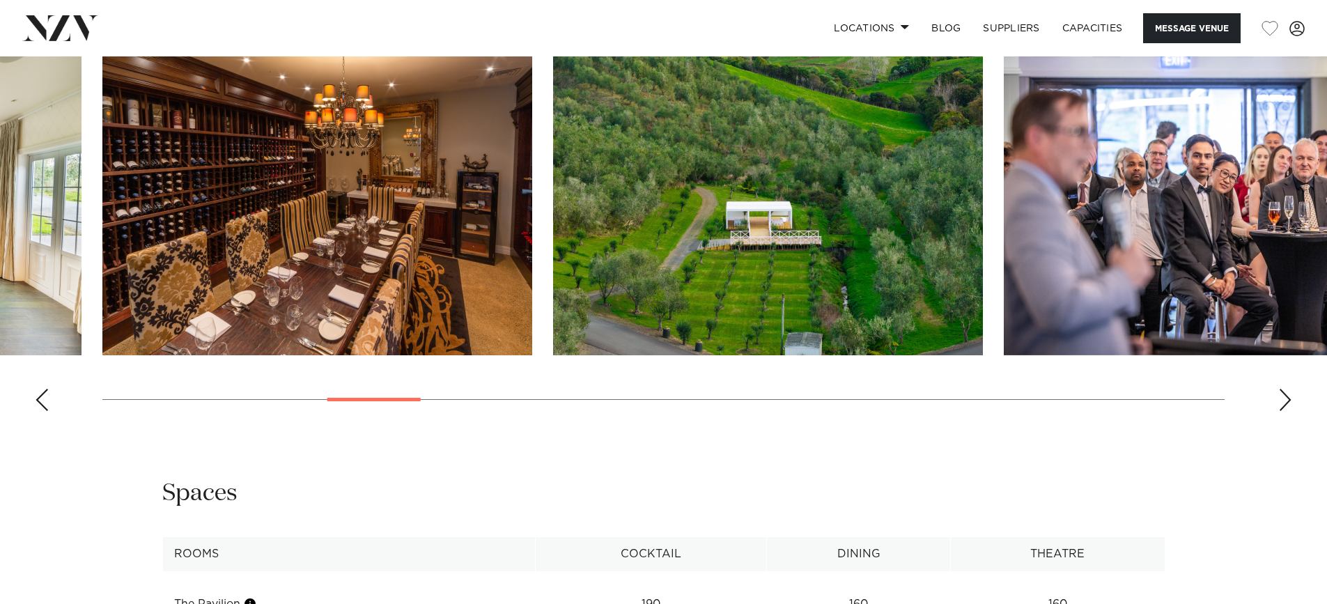
click at [1289, 404] on div "Next slide" at bounding box center [1286, 400] width 14 height 22
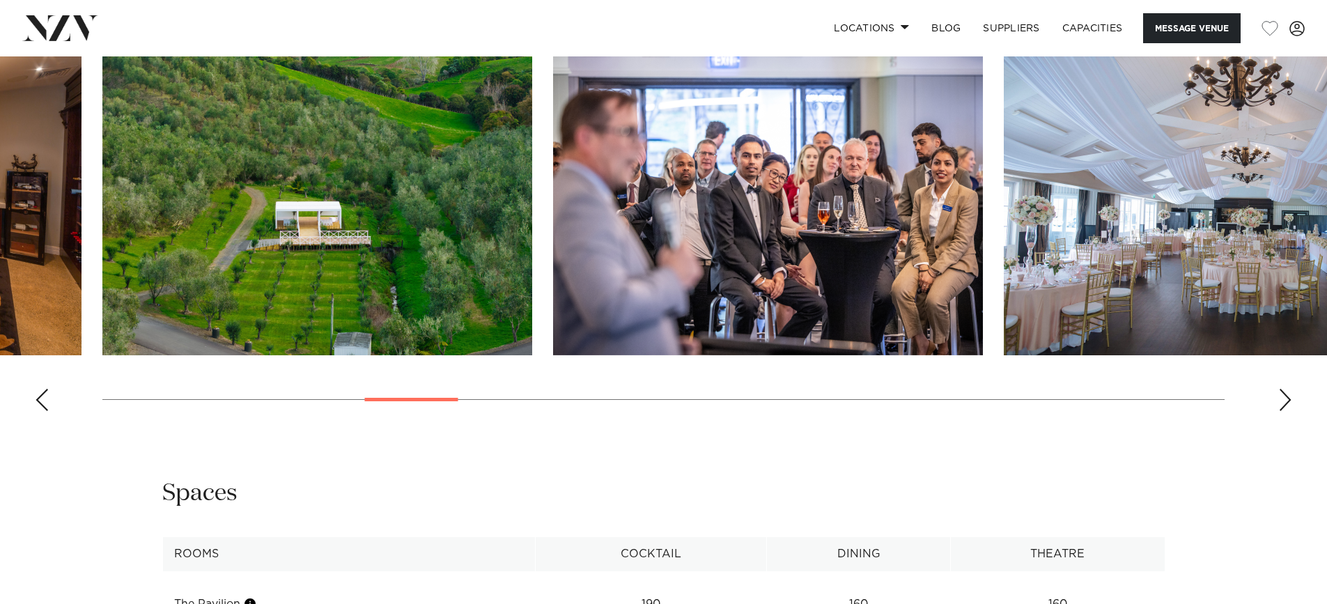
click at [1289, 404] on div "Next slide" at bounding box center [1286, 400] width 14 height 22
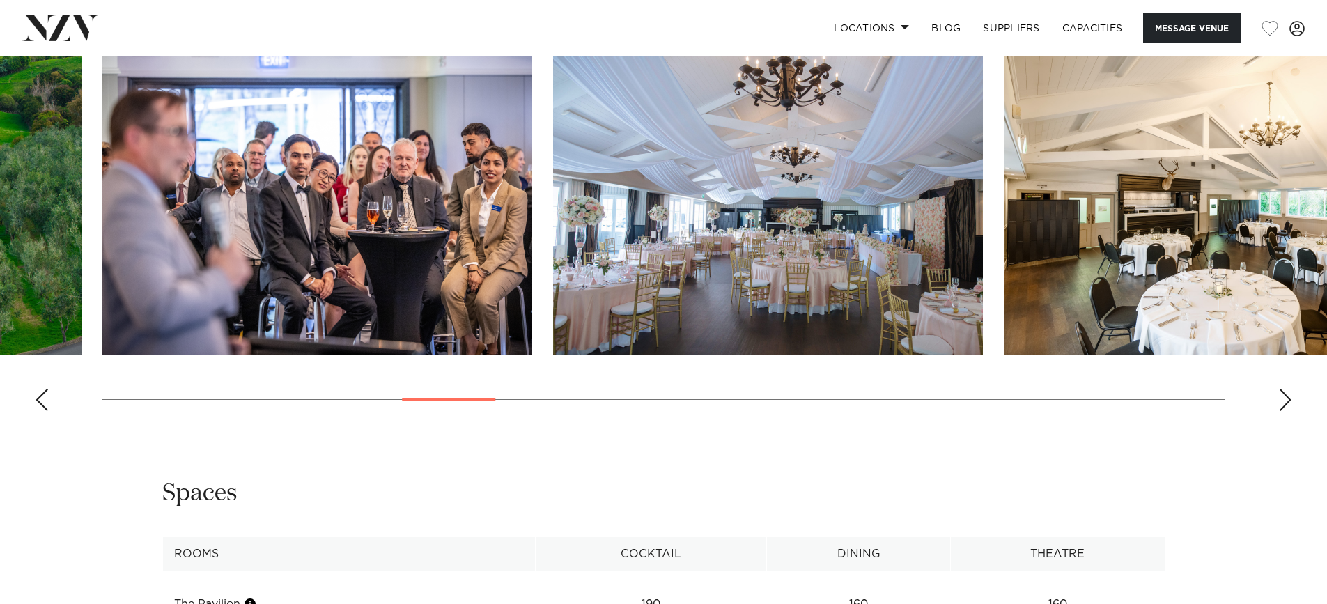
click at [1289, 404] on div "Next slide" at bounding box center [1286, 400] width 14 height 22
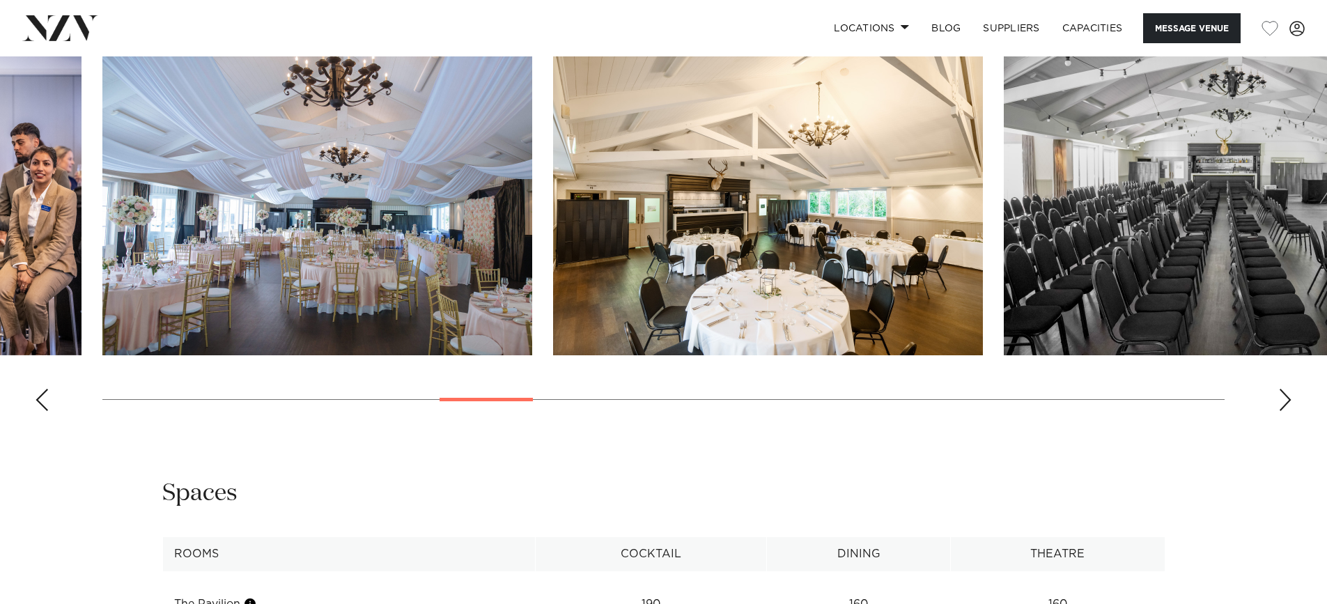
click at [1289, 404] on div "Next slide" at bounding box center [1286, 400] width 14 height 22
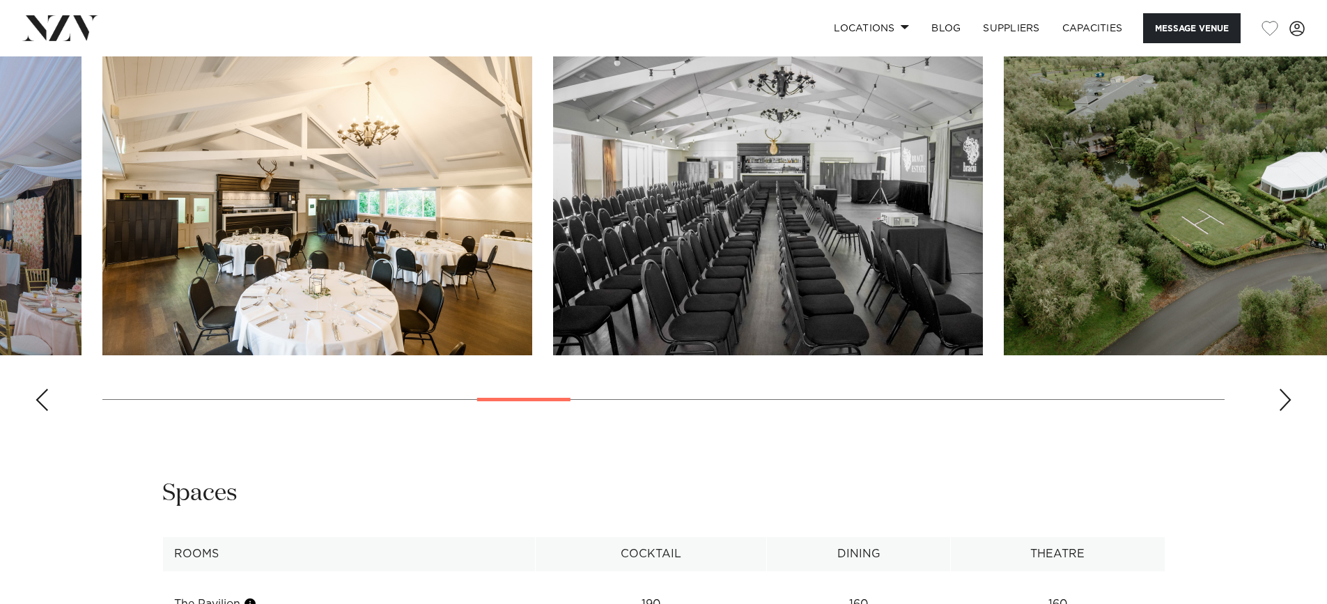
click at [1289, 404] on div "Next slide" at bounding box center [1286, 400] width 14 height 22
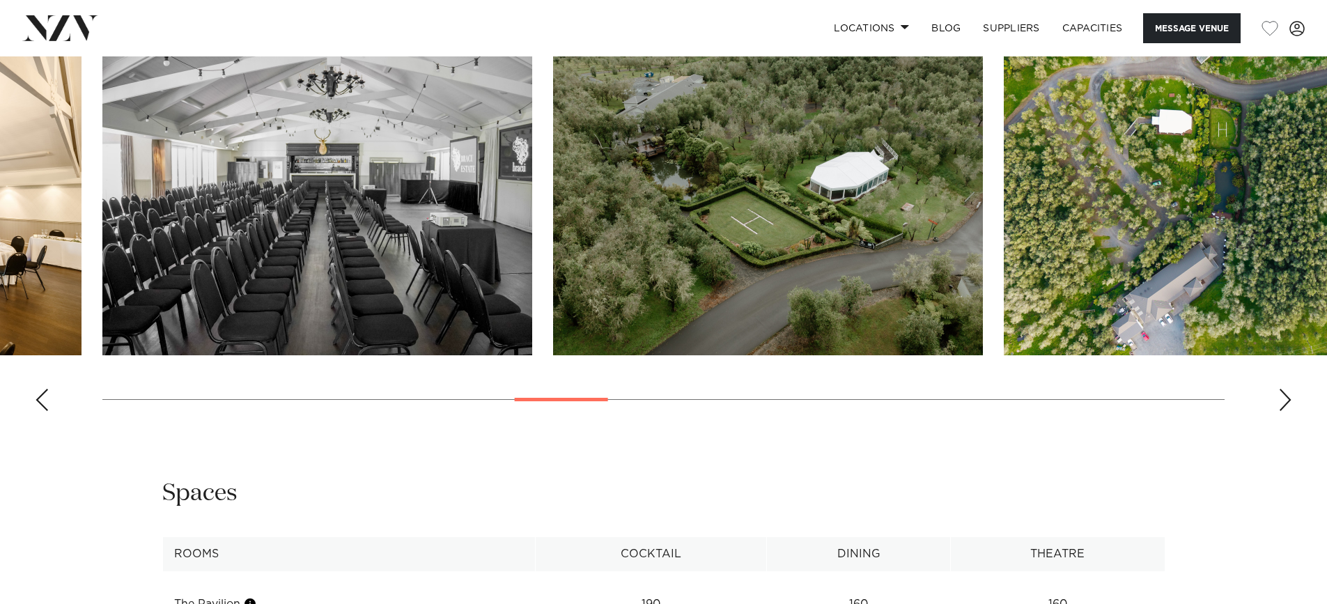
click at [1289, 404] on div "Next slide" at bounding box center [1286, 400] width 14 height 22
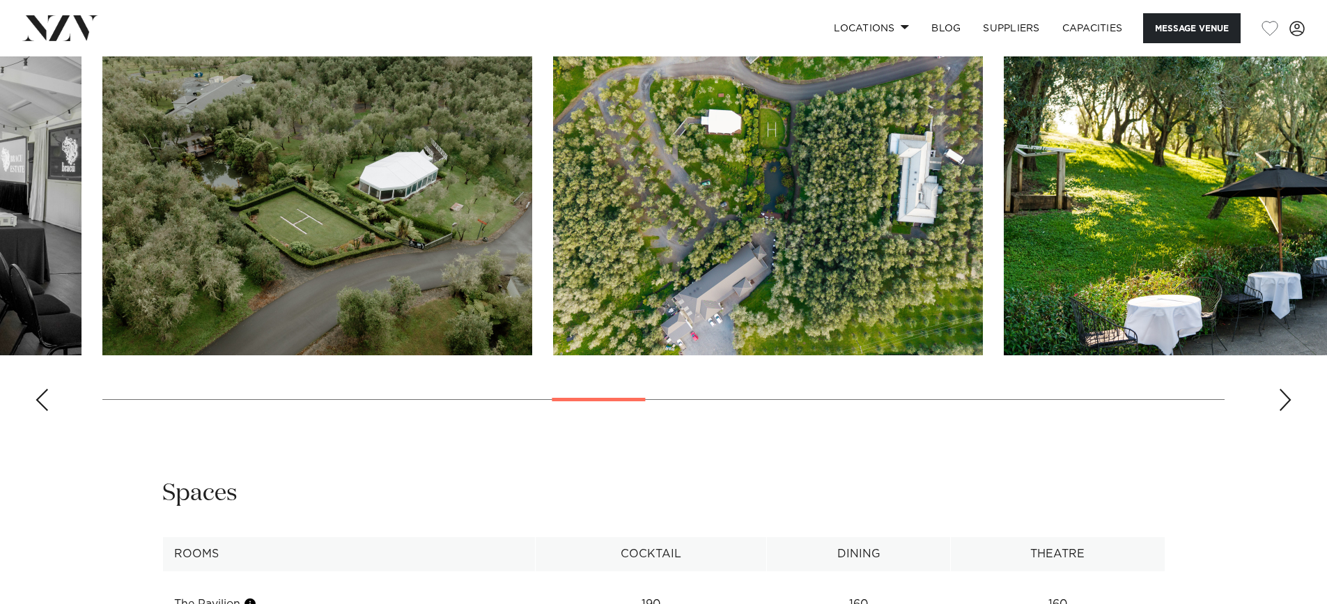
click at [1289, 404] on div "Next slide" at bounding box center [1286, 400] width 14 height 22
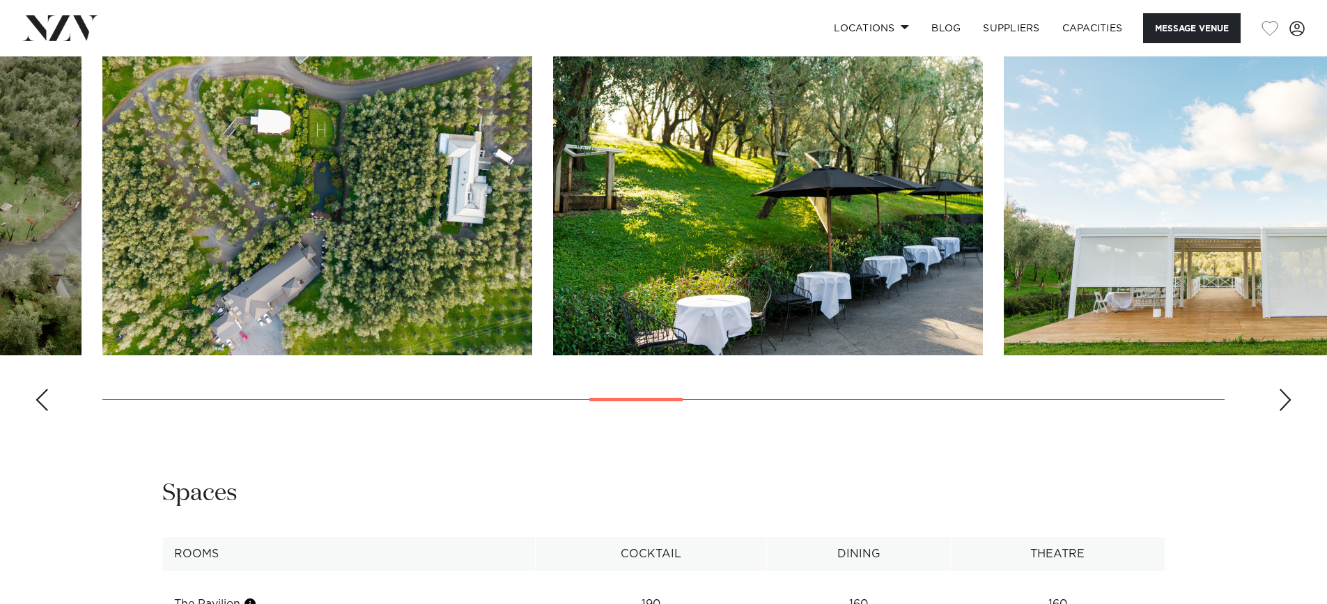
click at [1289, 404] on div "Next slide" at bounding box center [1286, 400] width 14 height 22
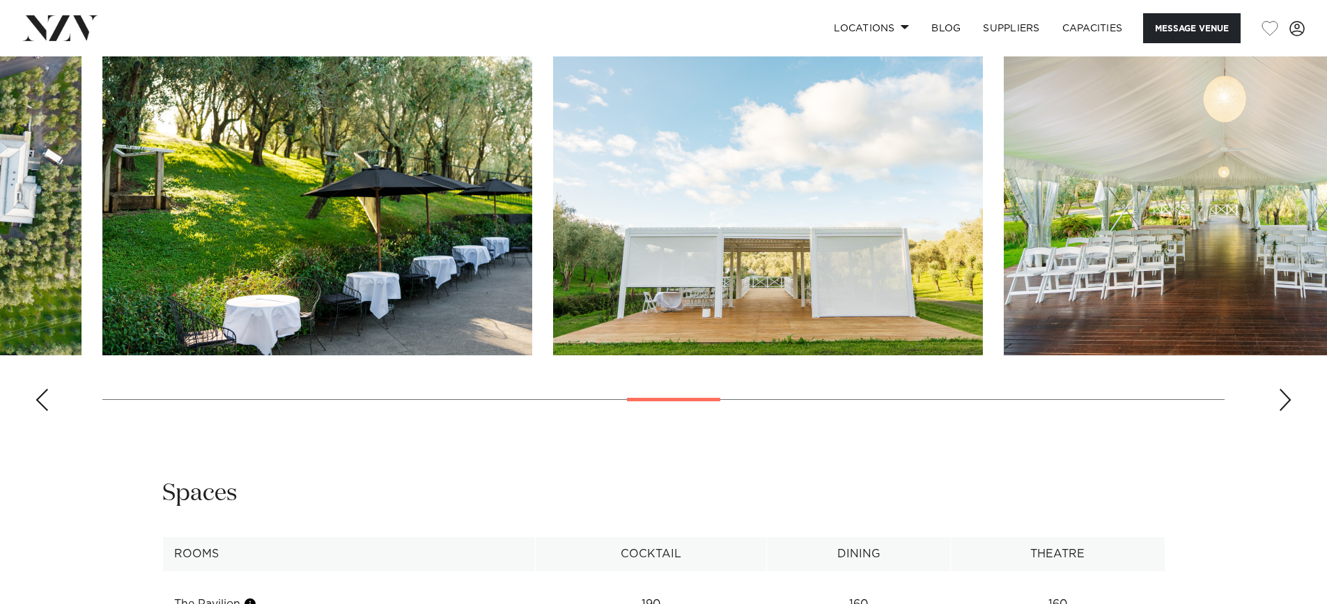
click at [1289, 404] on div "Next slide" at bounding box center [1286, 400] width 14 height 22
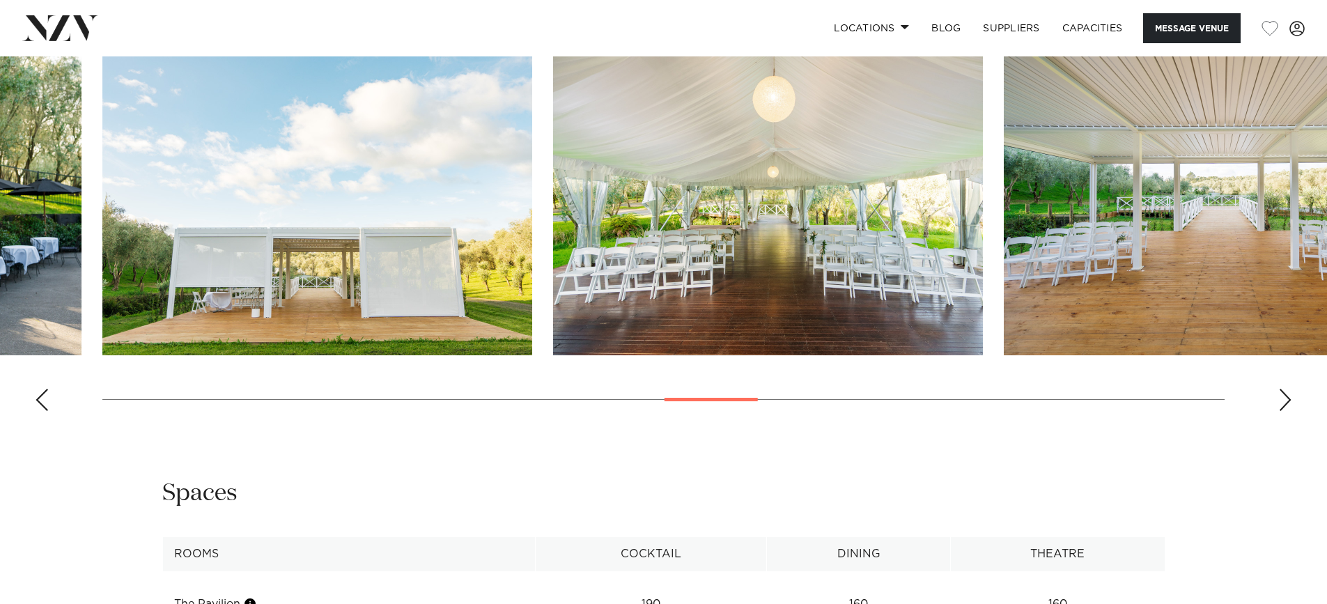
click at [1289, 404] on div "Next slide" at bounding box center [1286, 400] width 14 height 22
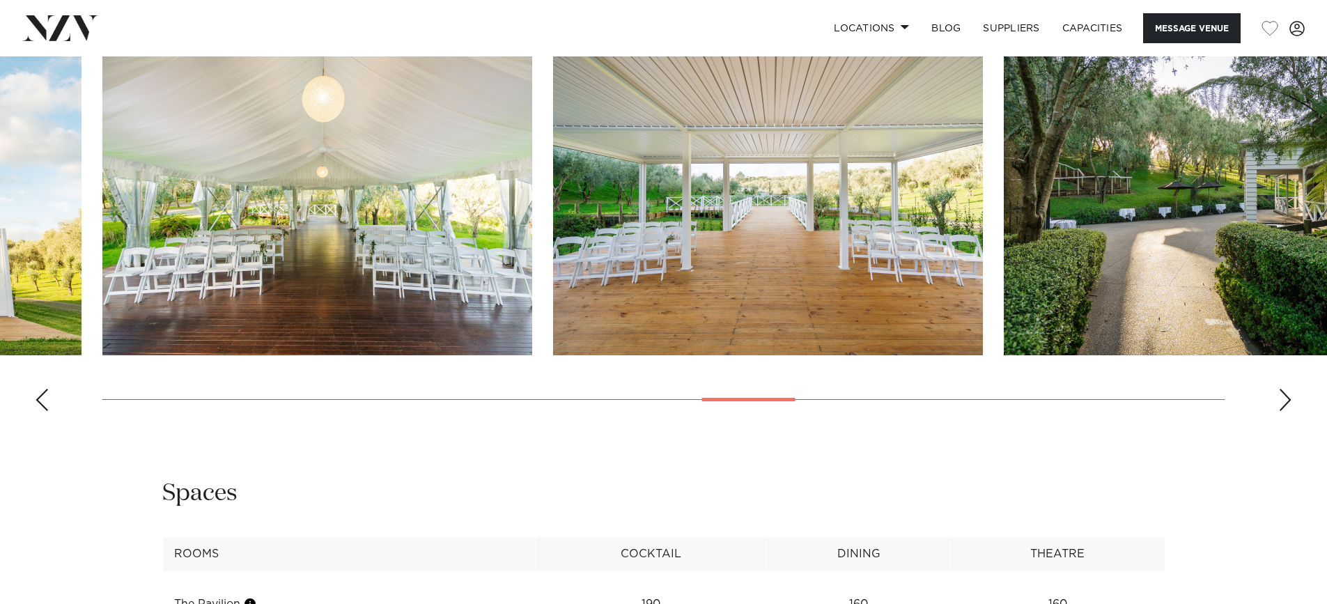
click at [1289, 404] on div "Next slide" at bounding box center [1286, 400] width 14 height 22
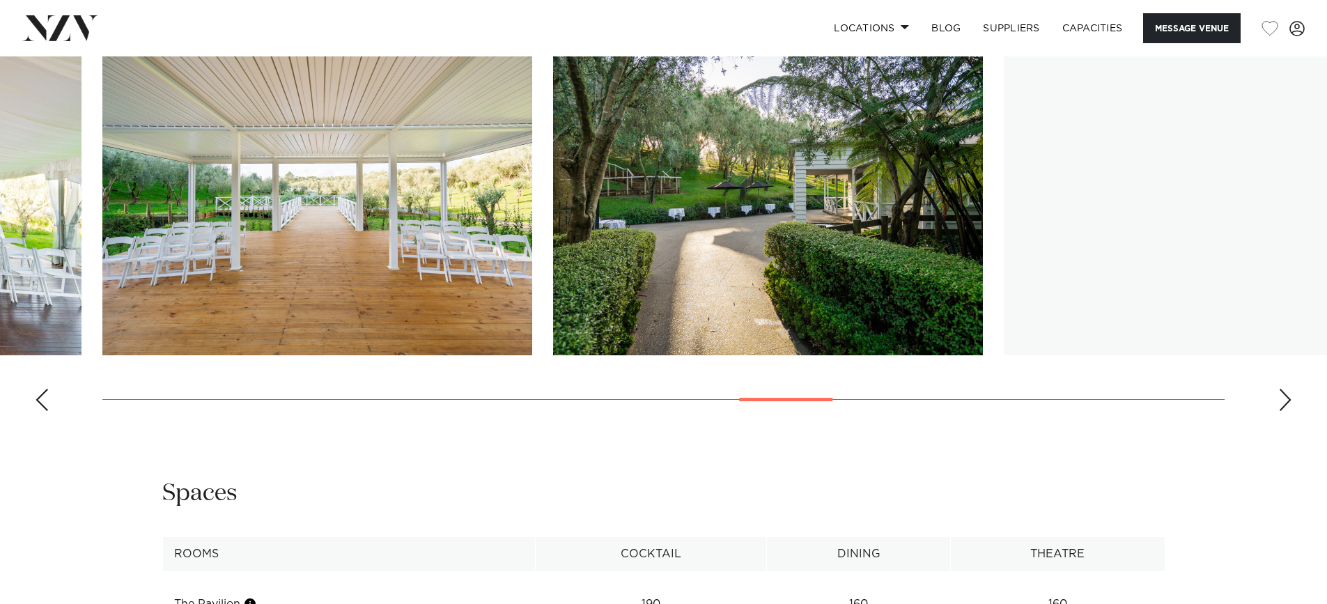
click at [1289, 404] on div "Next slide" at bounding box center [1286, 400] width 14 height 22
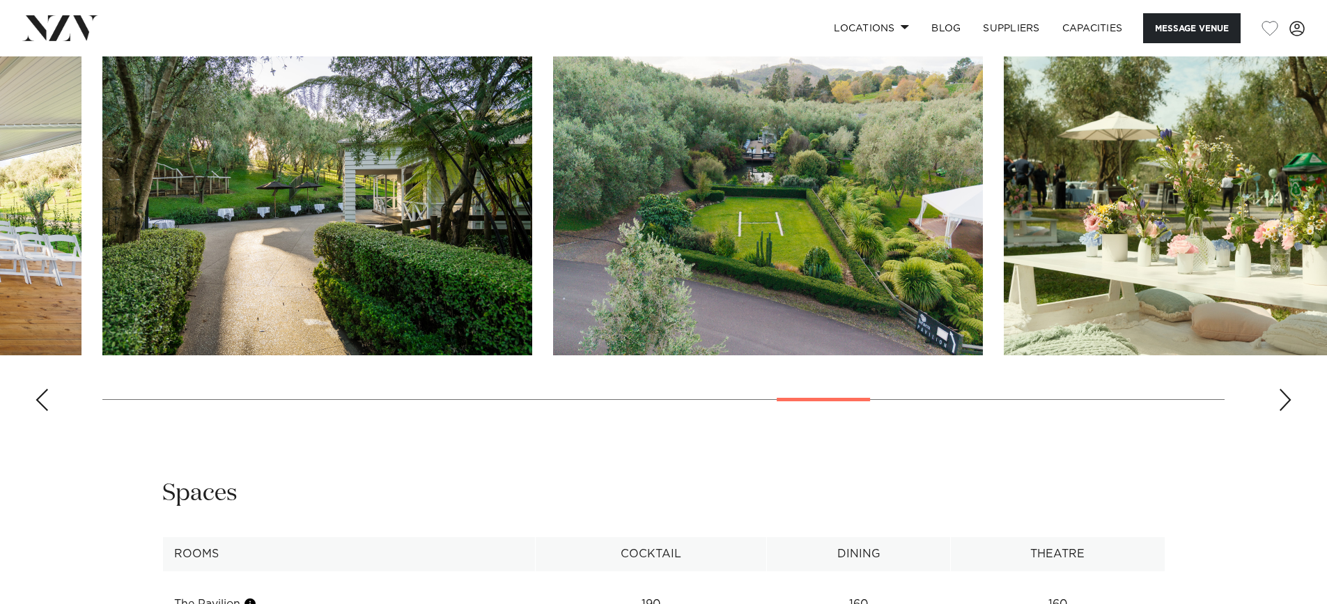
click at [1289, 404] on div "Next slide" at bounding box center [1286, 400] width 14 height 22
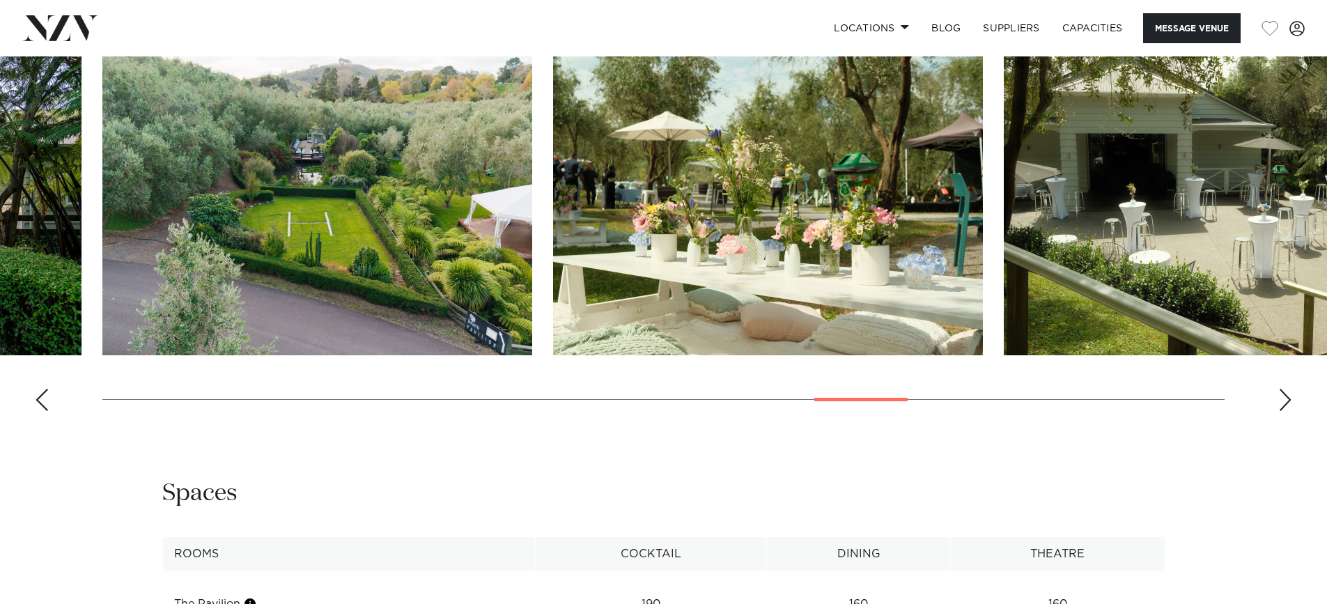
click at [1289, 404] on div "Next slide" at bounding box center [1286, 400] width 14 height 22
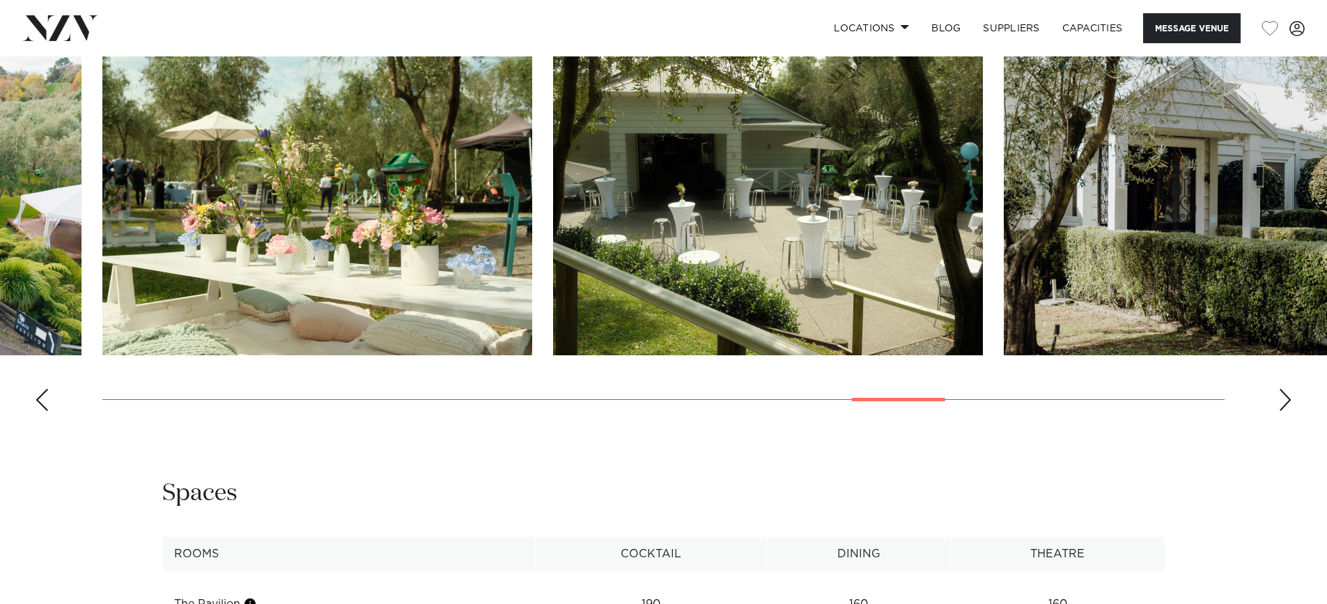
click at [1289, 404] on div "Next slide" at bounding box center [1286, 400] width 14 height 22
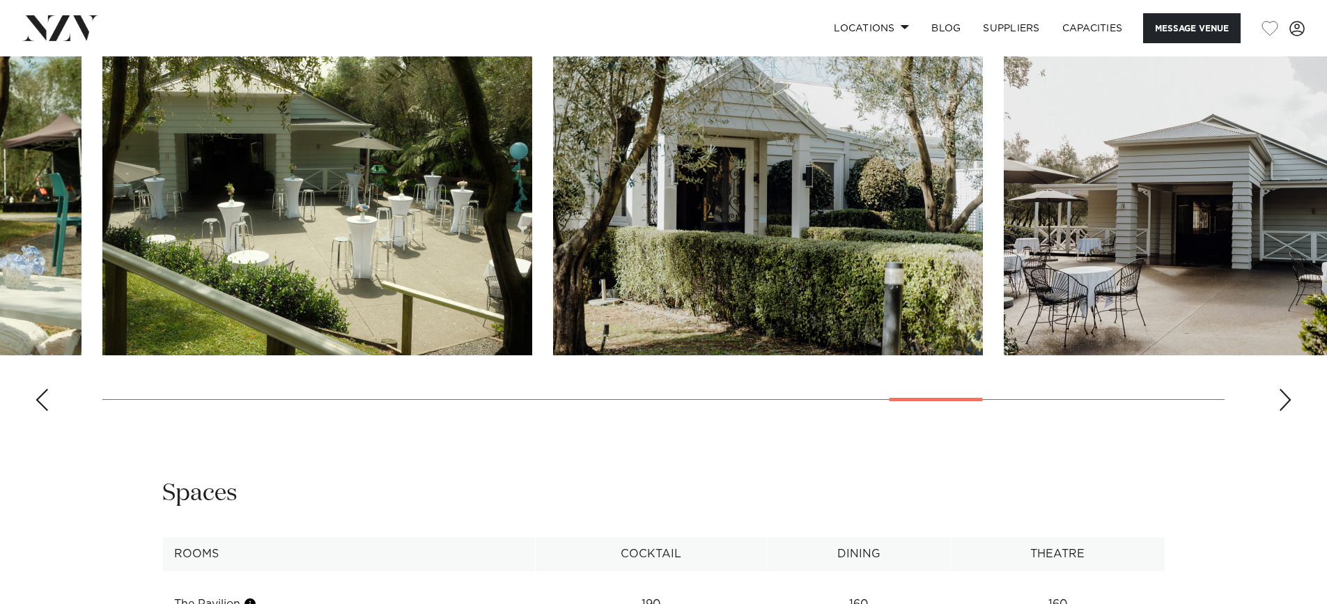
click at [1289, 404] on div "Next slide" at bounding box center [1286, 400] width 14 height 22
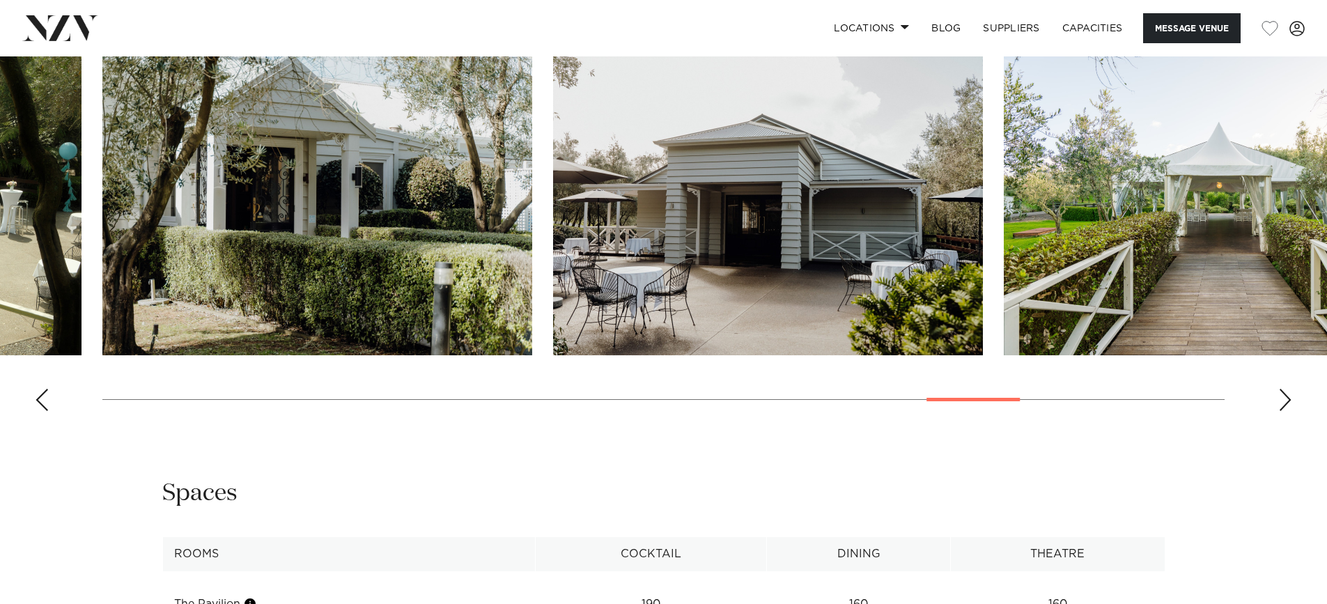
click at [1289, 404] on div "Next slide" at bounding box center [1286, 400] width 14 height 22
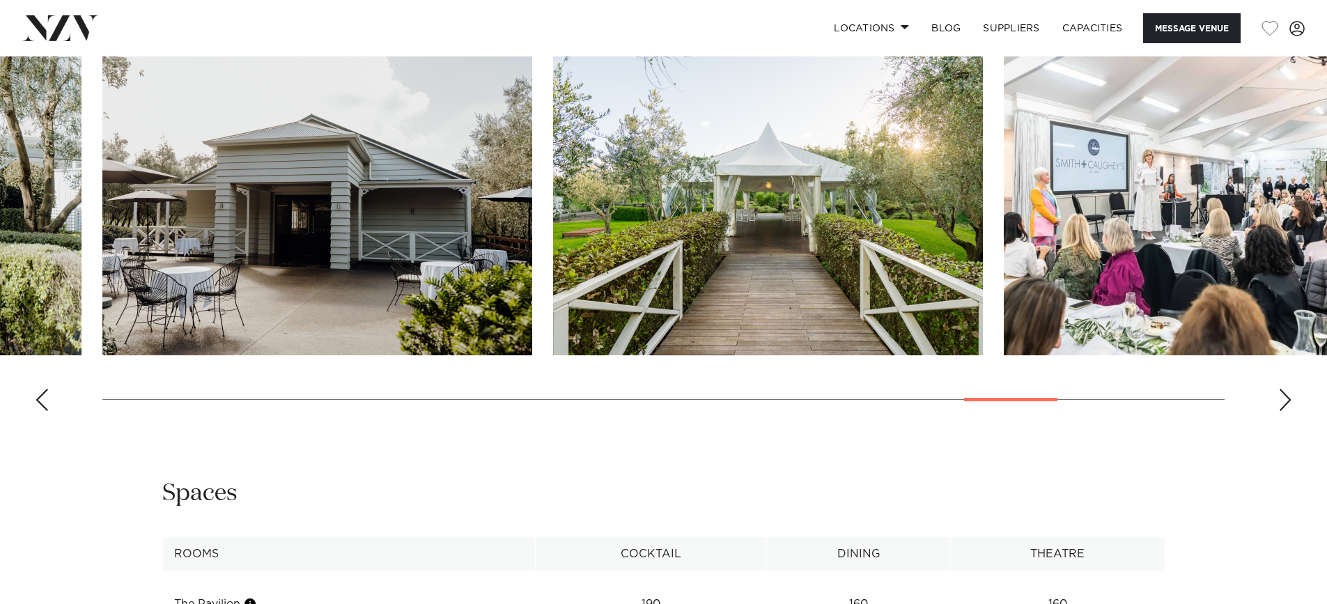
click at [1289, 404] on div "Next slide" at bounding box center [1286, 400] width 14 height 22
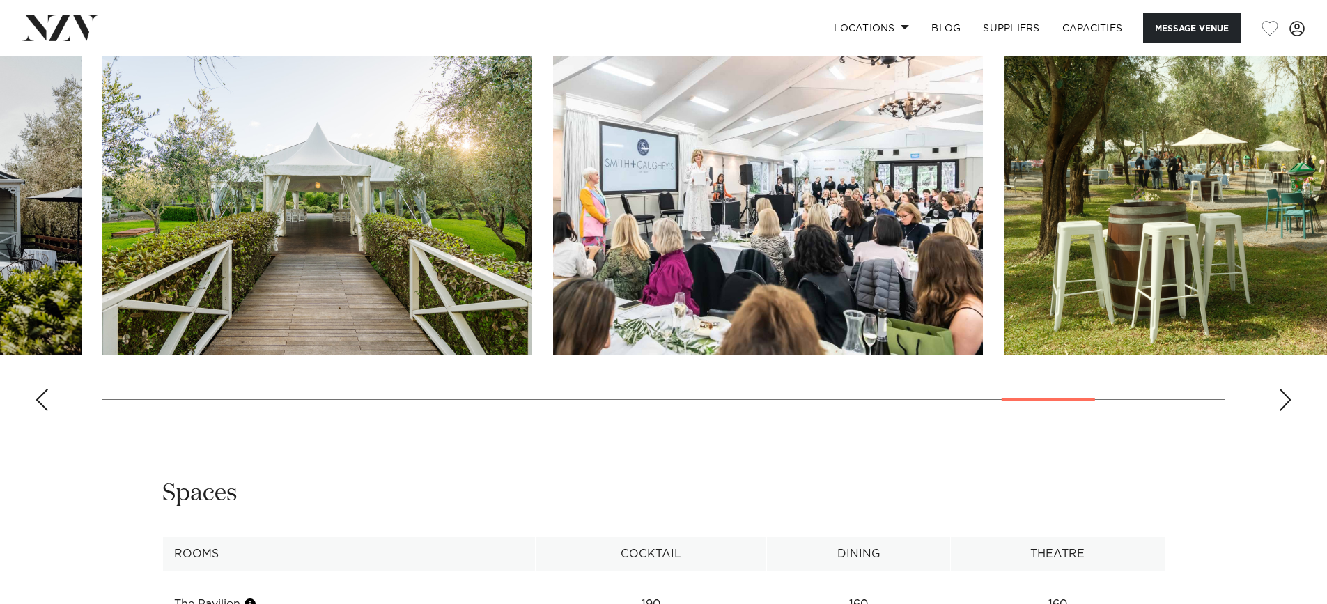
click at [1289, 404] on div "Next slide" at bounding box center [1286, 400] width 14 height 22
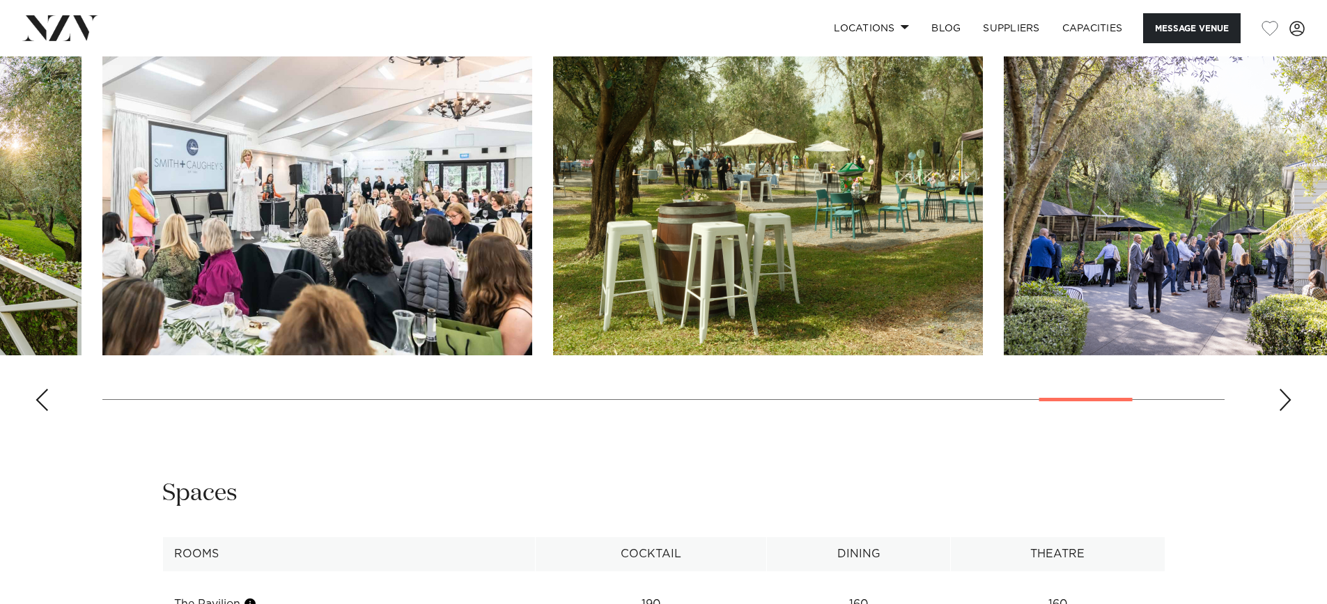
click at [1289, 404] on div "Next slide" at bounding box center [1286, 400] width 14 height 22
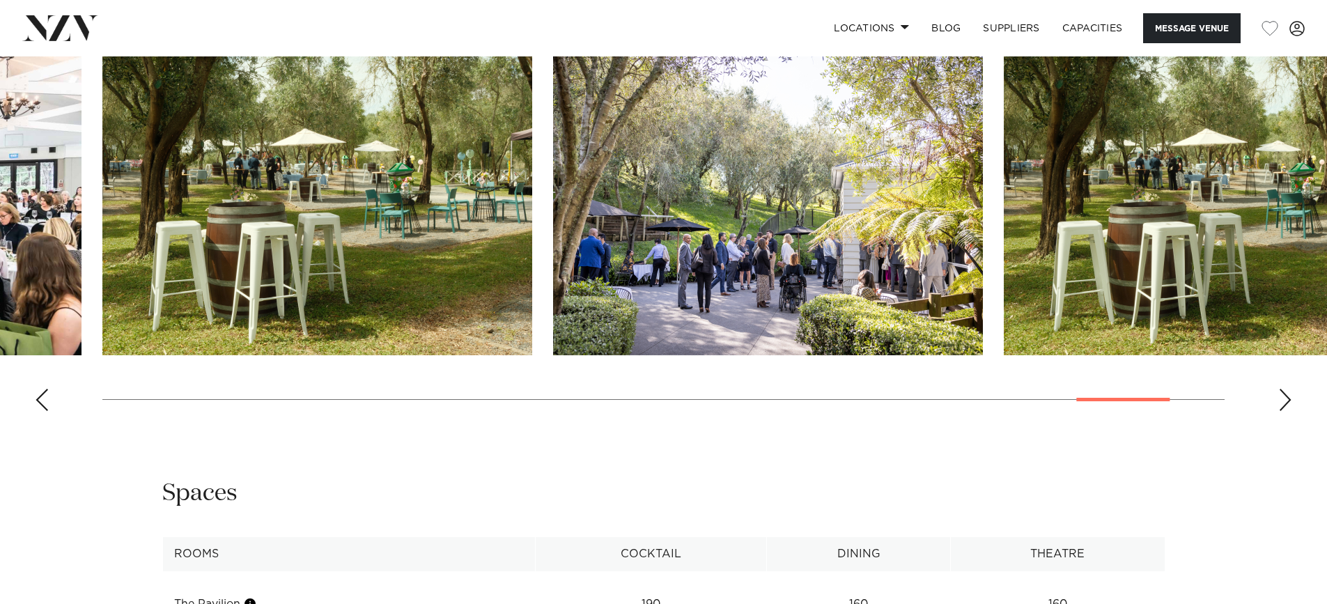
click at [1289, 404] on div "Next slide" at bounding box center [1286, 400] width 14 height 22
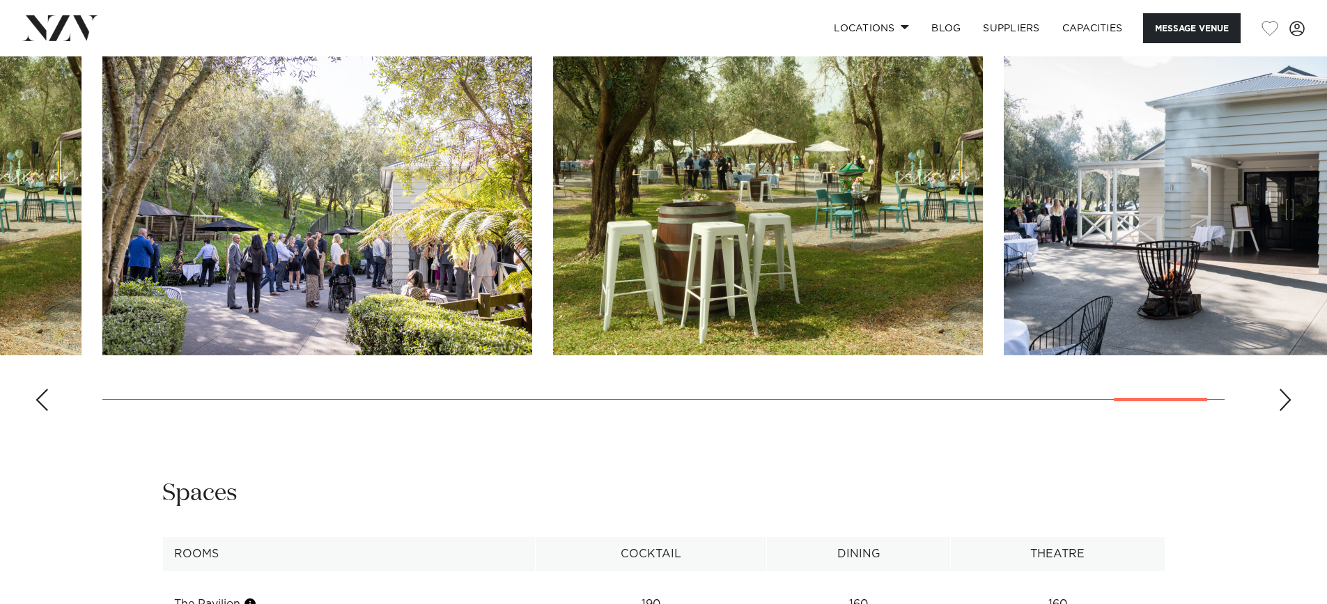
click at [1288, 398] on div "Next slide" at bounding box center [1286, 400] width 14 height 22
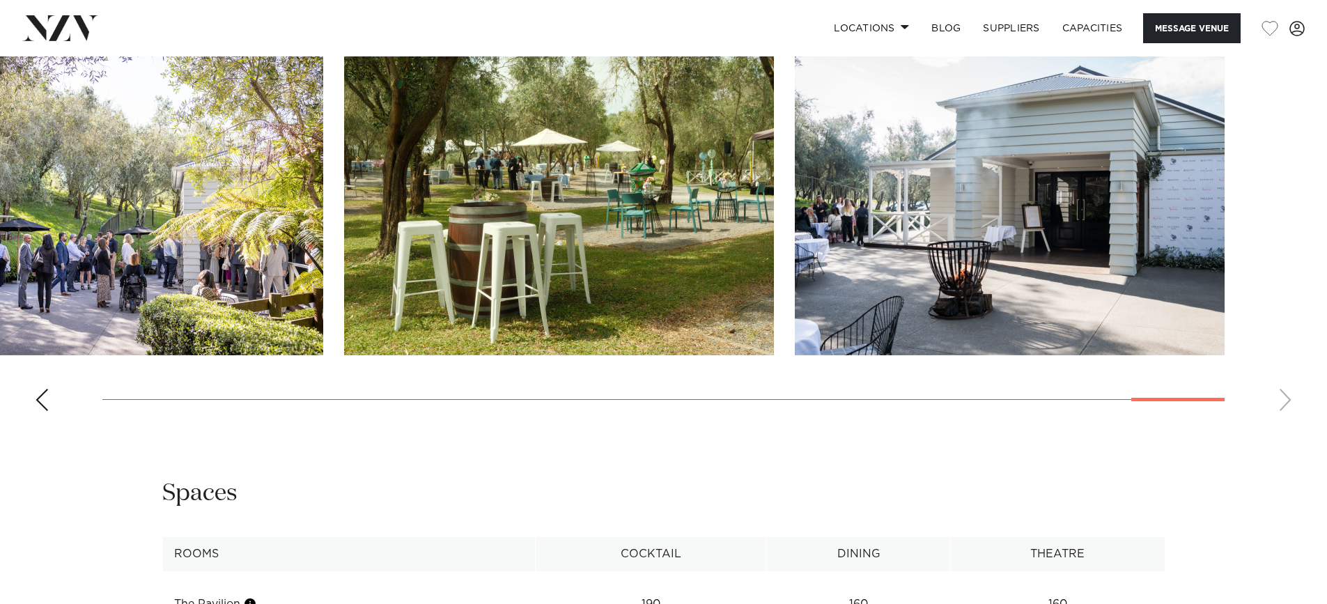
click at [1285, 399] on swiper-container at bounding box center [663, 231] width 1327 height 383
